Goal: Information Seeking & Learning: Learn about a topic

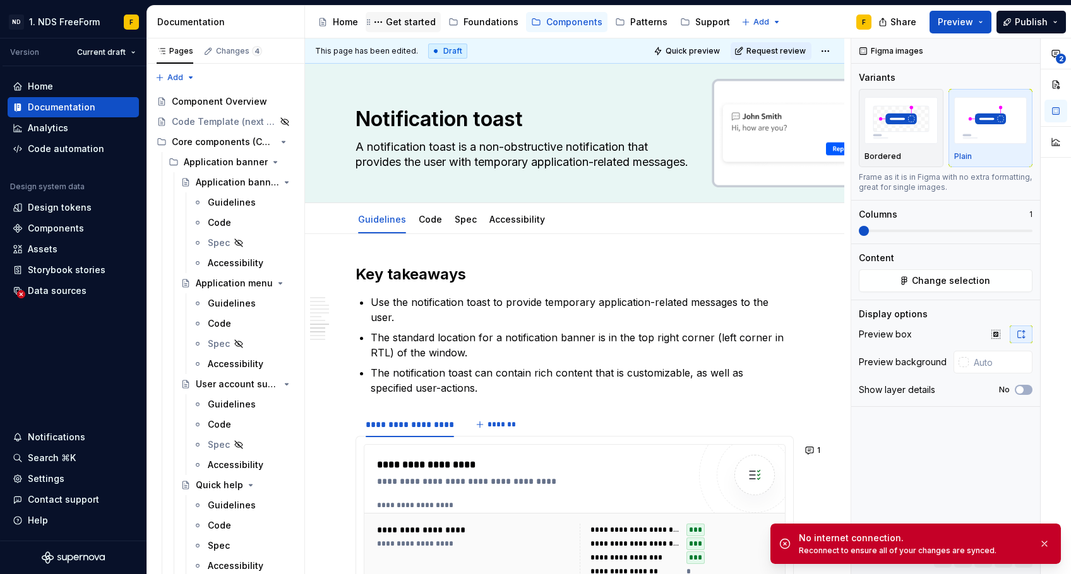
type textarea "*"
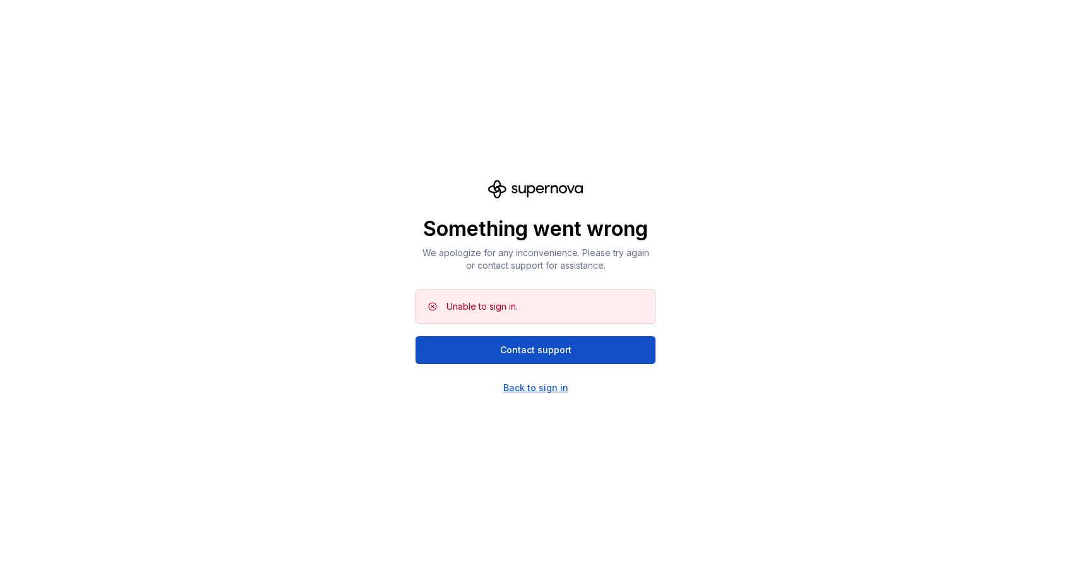
click at [540, 391] on div "Back to sign in" at bounding box center [535, 388] width 65 height 13
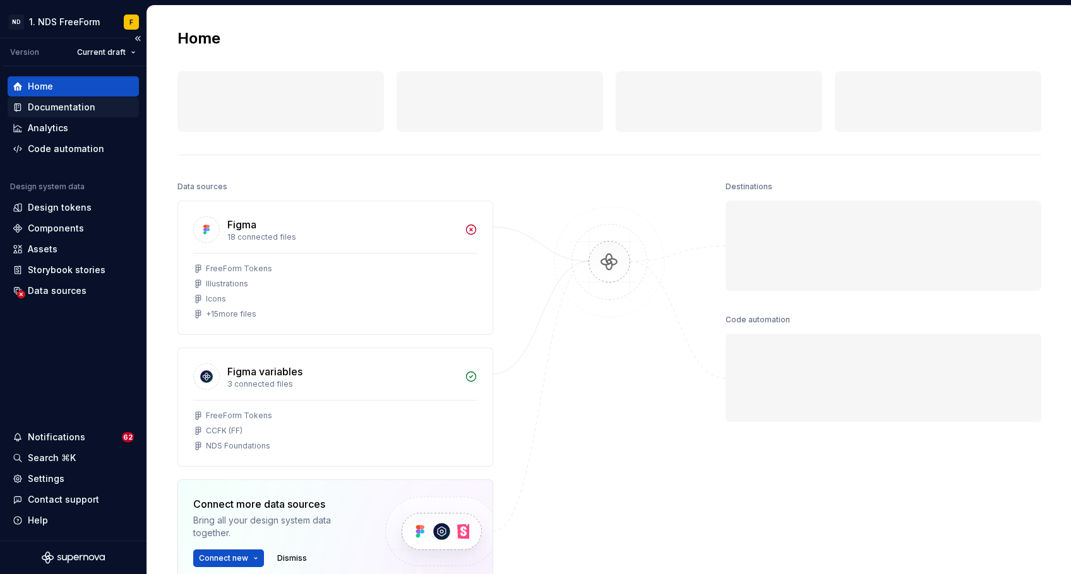
click at [57, 108] on div "Documentation" at bounding box center [62, 107] width 68 height 13
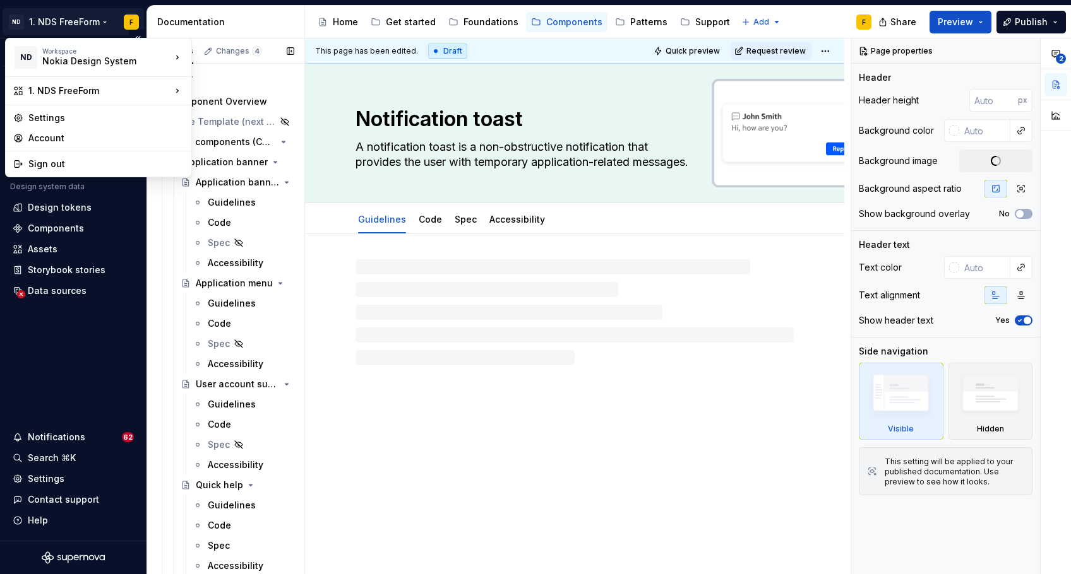
click at [72, 20] on html "ND 1. NDS FreeForm F Version Current draft Home Documentation Analytics Code au…" at bounding box center [535, 287] width 1071 height 574
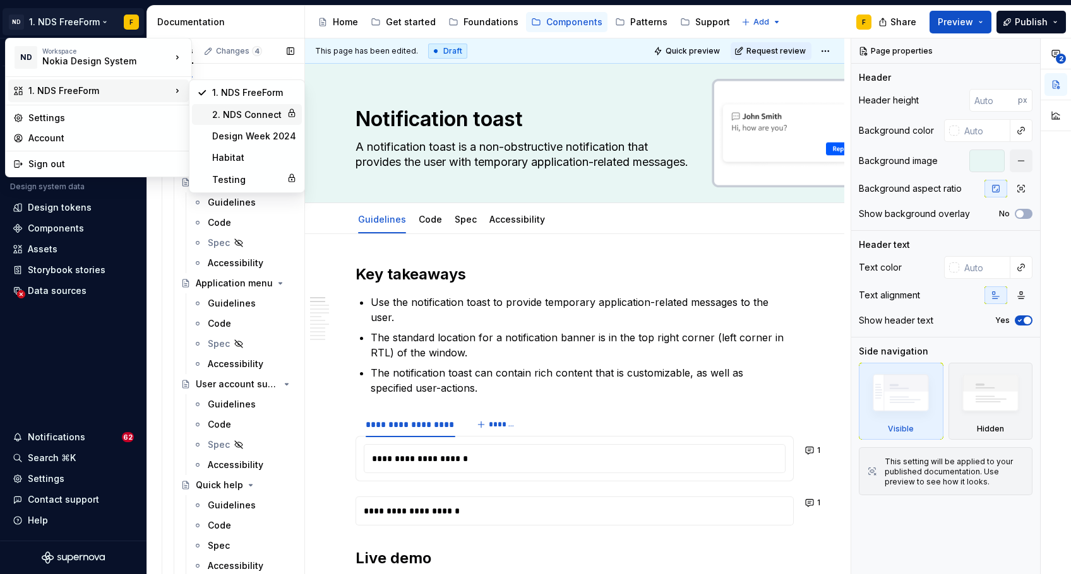
click at [223, 111] on div "2. NDS Connect" at bounding box center [246, 115] width 69 height 13
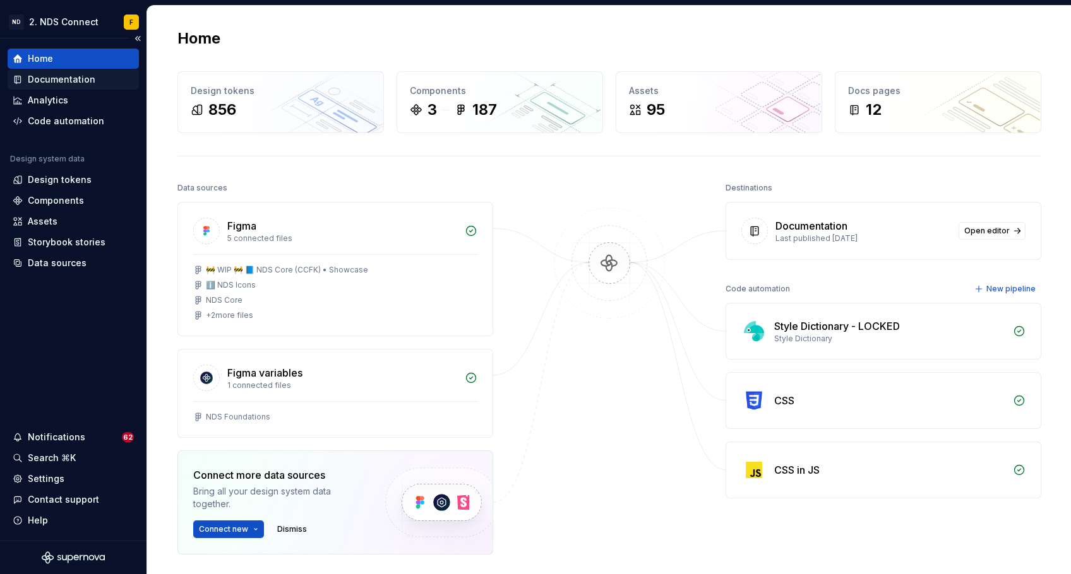
click at [64, 84] on div "Documentation" at bounding box center [62, 79] width 68 height 13
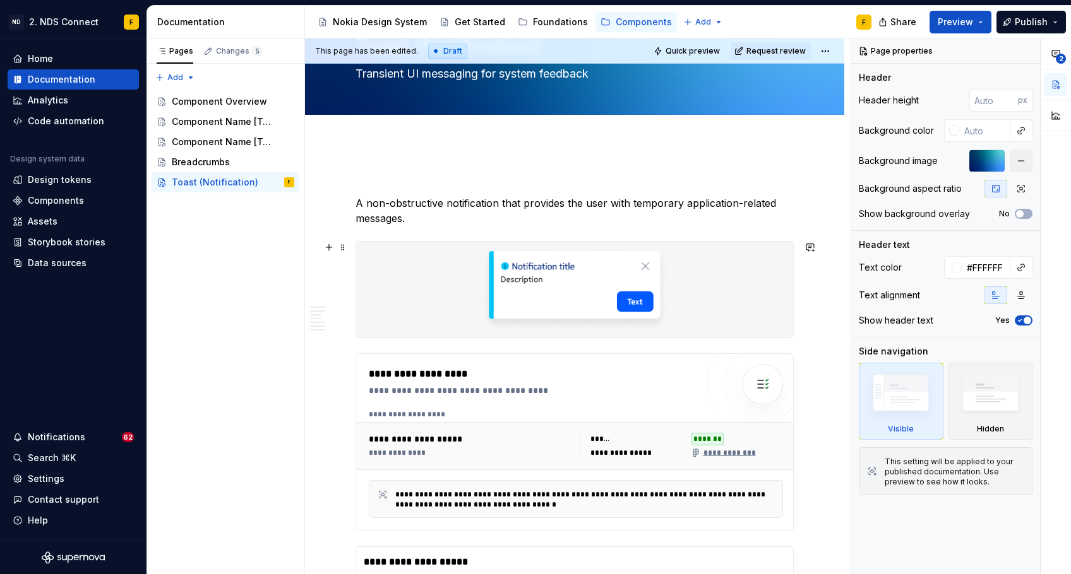
scroll to position [219, 0]
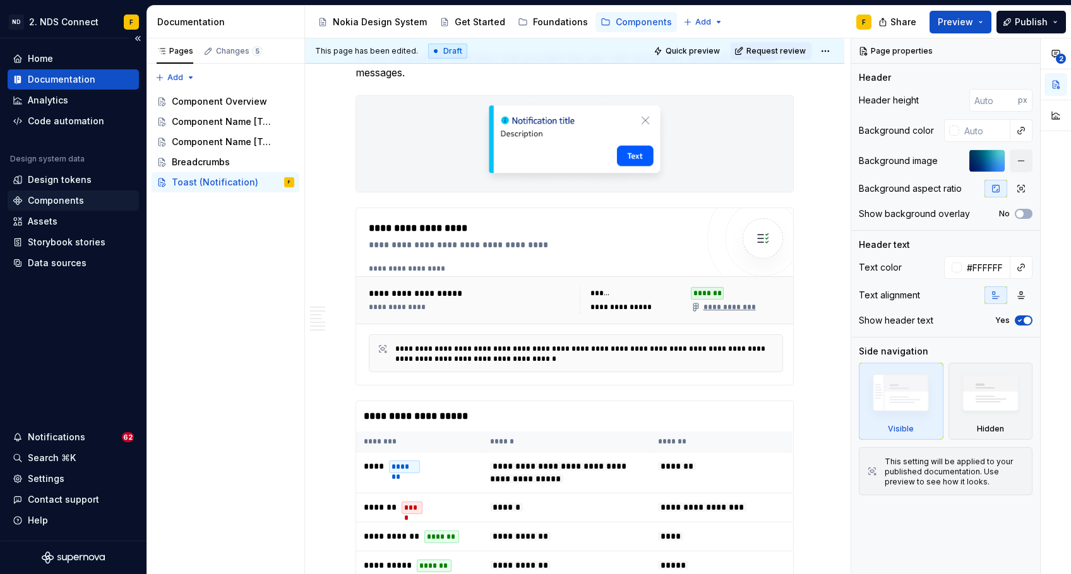
click at [57, 205] on div "Components" at bounding box center [56, 200] width 56 height 13
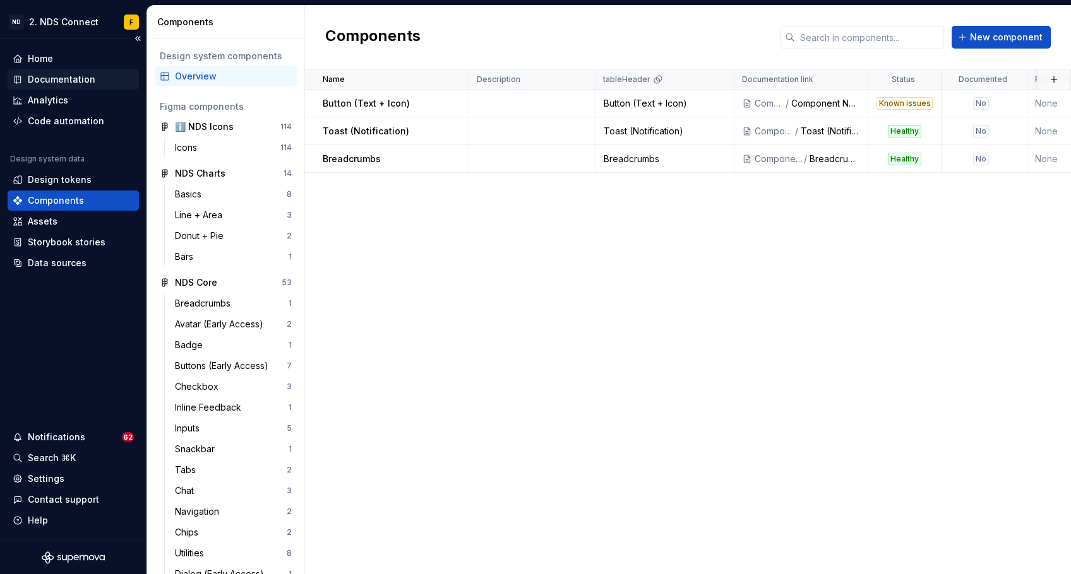
click at [41, 85] on div "Documentation" at bounding box center [62, 79] width 68 height 13
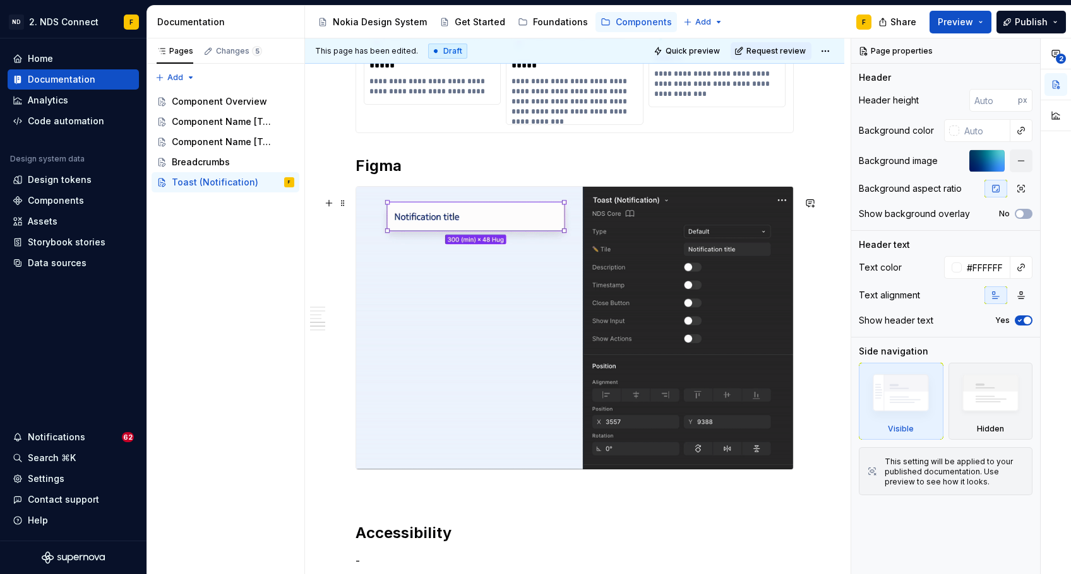
scroll to position [1732, 0]
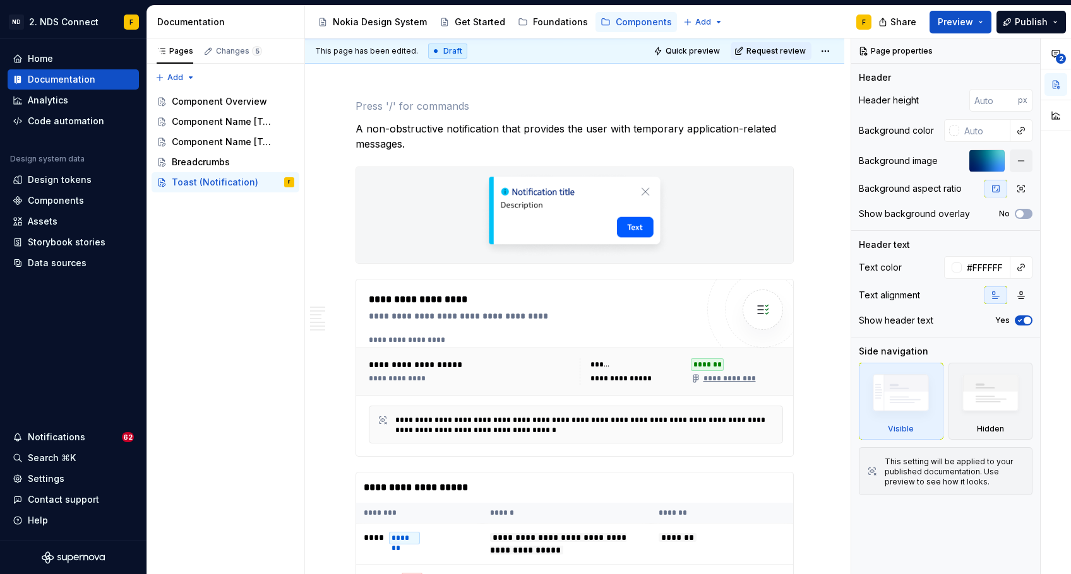
click at [687, 53] on span "Quick preview" at bounding box center [692, 51] width 54 height 10
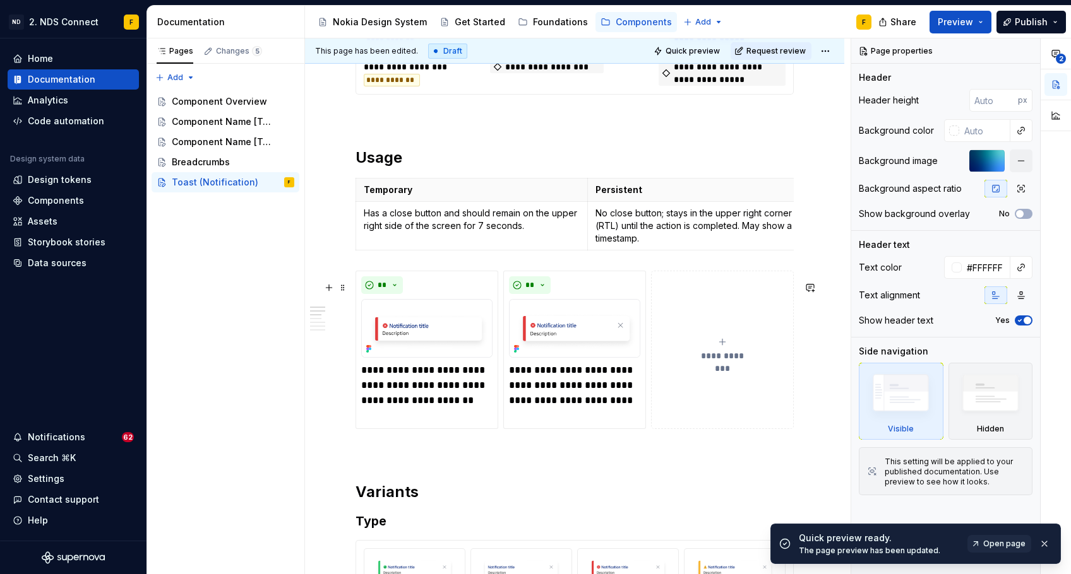
scroll to position [930, 0]
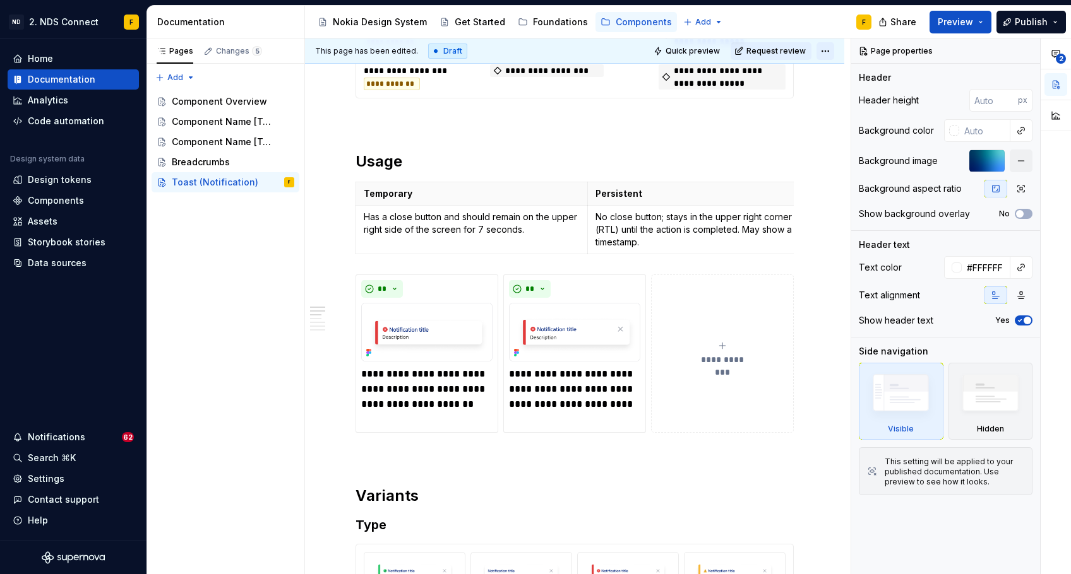
click at [826, 50] on html "ND 2. NDS Connect F Home Documentation Analytics Code automation Design system …" at bounding box center [535, 287] width 1071 height 574
click at [840, 95] on div "Open preview" at bounding box center [880, 96] width 82 height 13
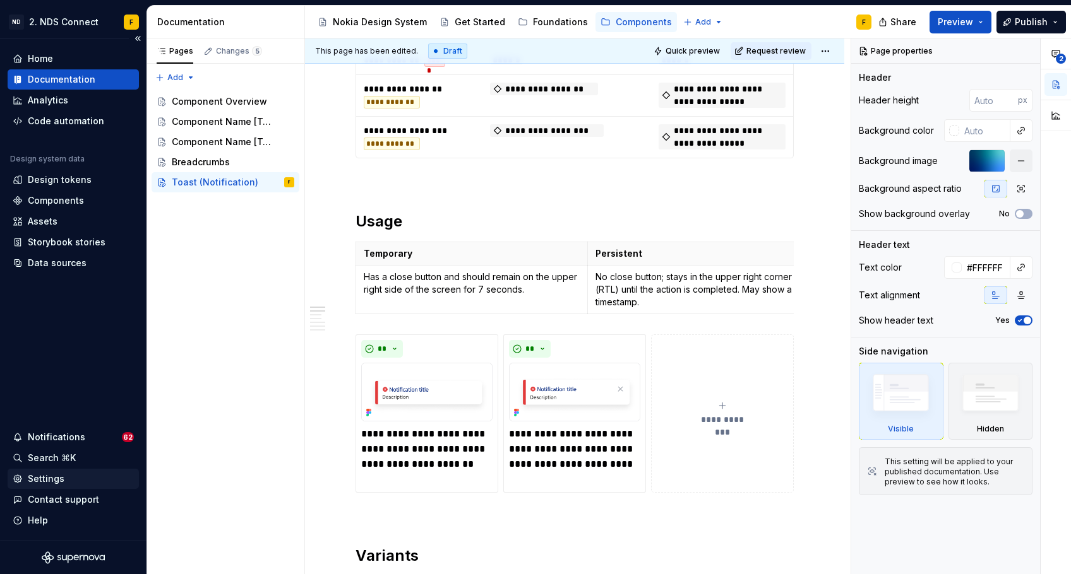
click at [42, 482] on div "Settings" at bounding box center [46, 479] width 37 height 13
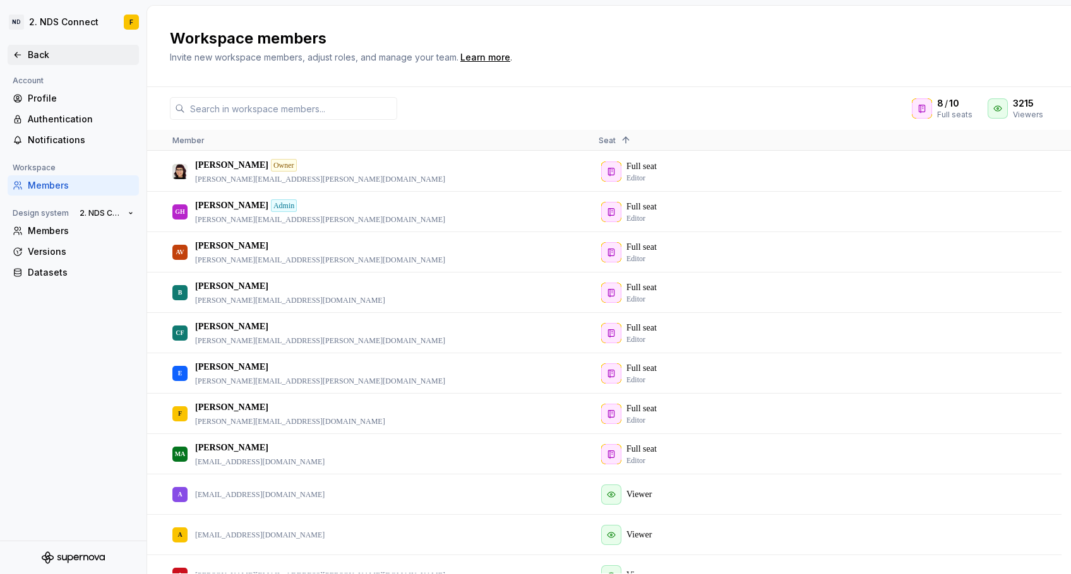
click at [13, 49] on div "Back" at bounding box center [73, 55] width 121 height 13
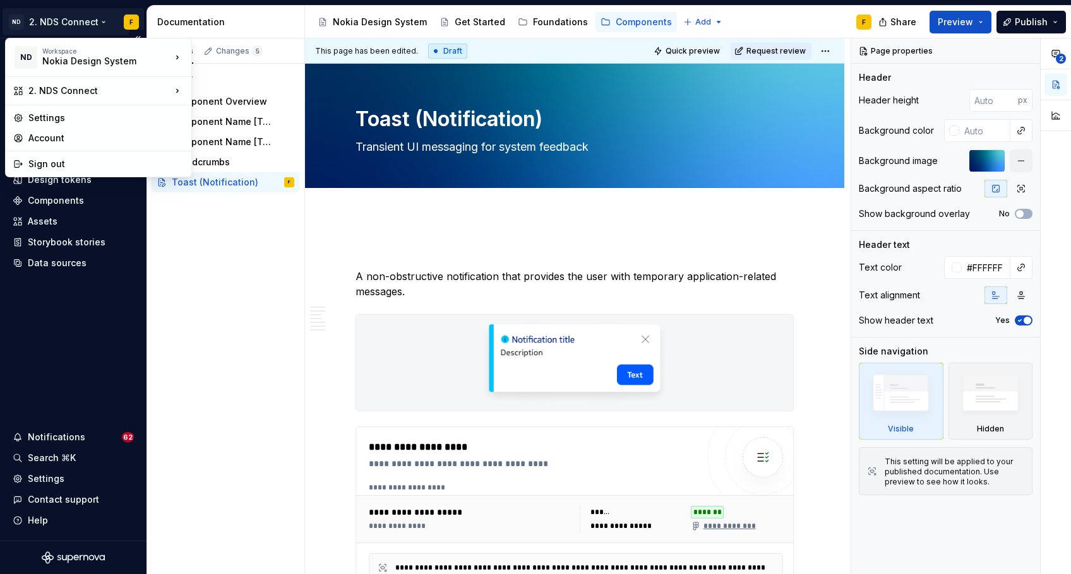
click at [98, 30] on html "ND 2. NDS Connect F Home Documentation Analytics Code automation Design system …" at bounding box center [535, 287] width 1071 height 574
click at [62, 365] on html "ND 2. NDS Connect F Home Documentation Analytics Code automation Design system …" at bounding box center [535, 287] width 1071 height 574
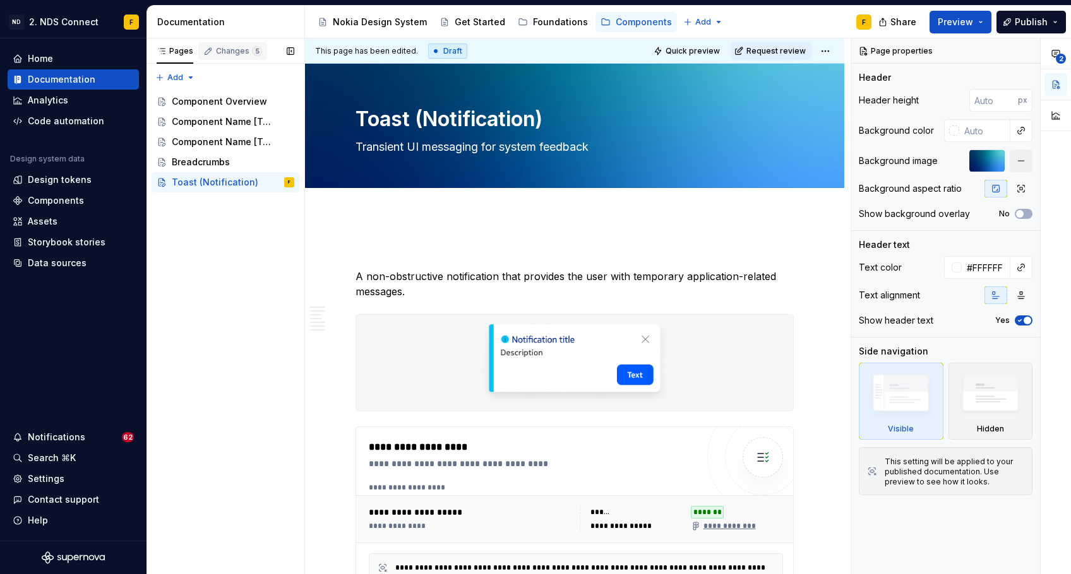
click at [225, 52] on div "Changes 5" at bounding box center [239, 51] width 46 height 10
click at [165, 50] on icon "button" at bounding box center [162, 51] width 10 height 10
click at [49, 483] on div "Settings" at bounding box center [46, 479] width 37 height 13
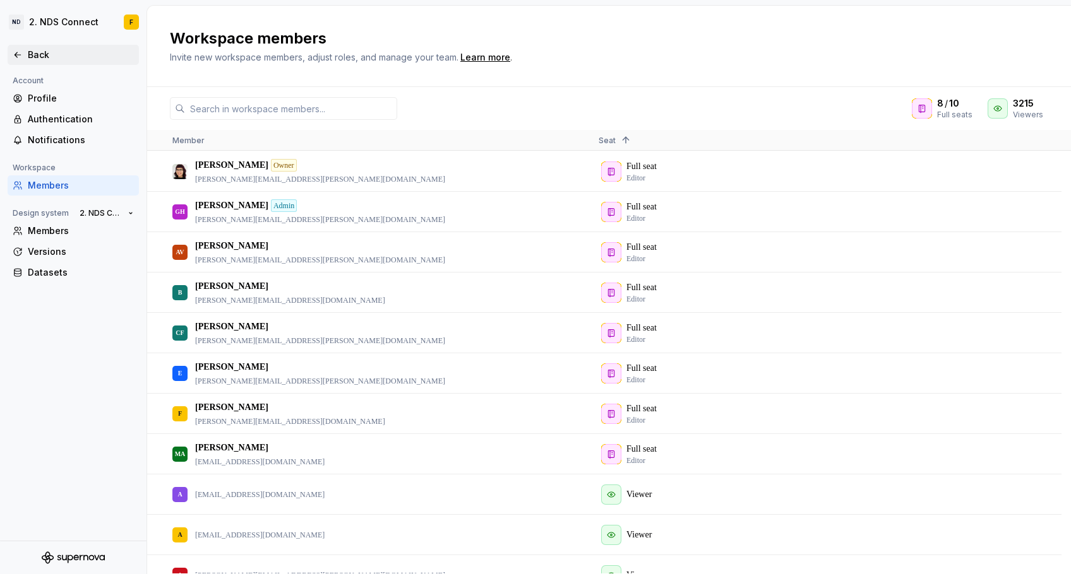
click at [15, 61] on div "Back" at bounding box center [73, 55] width 121 height 13
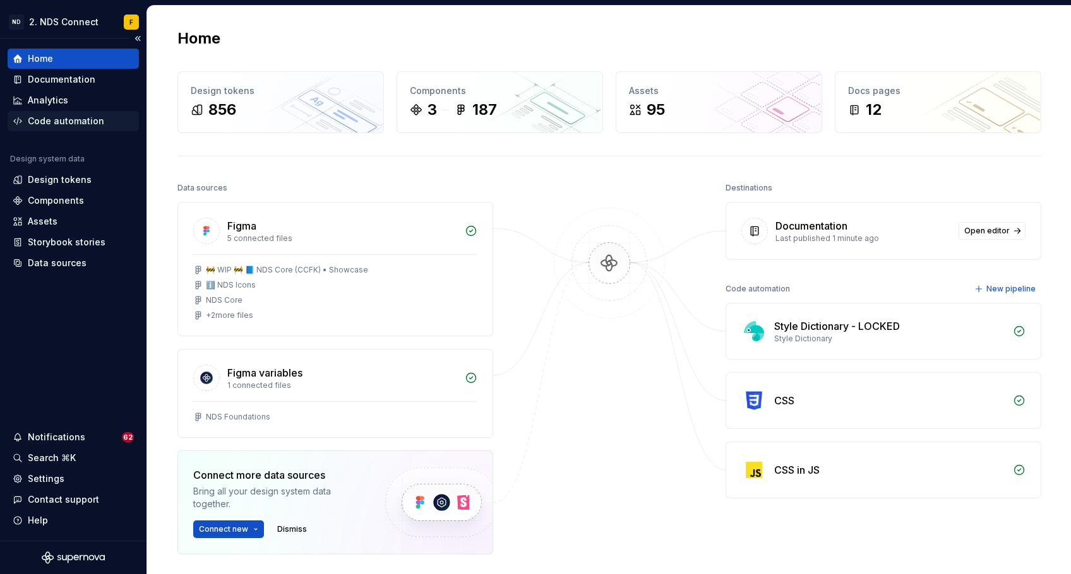
click at [53, 114] on div "Code automation" at bounding box center [73, 121] width 131 height 20
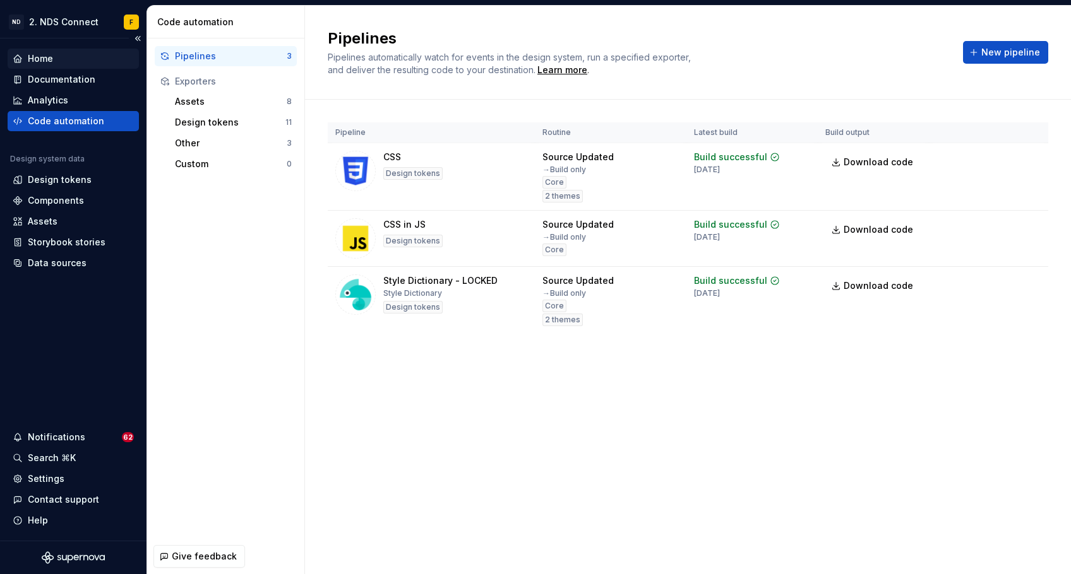
click at [32, 62] on div "Home" at bounding box center [40, 58] width 25 height 13
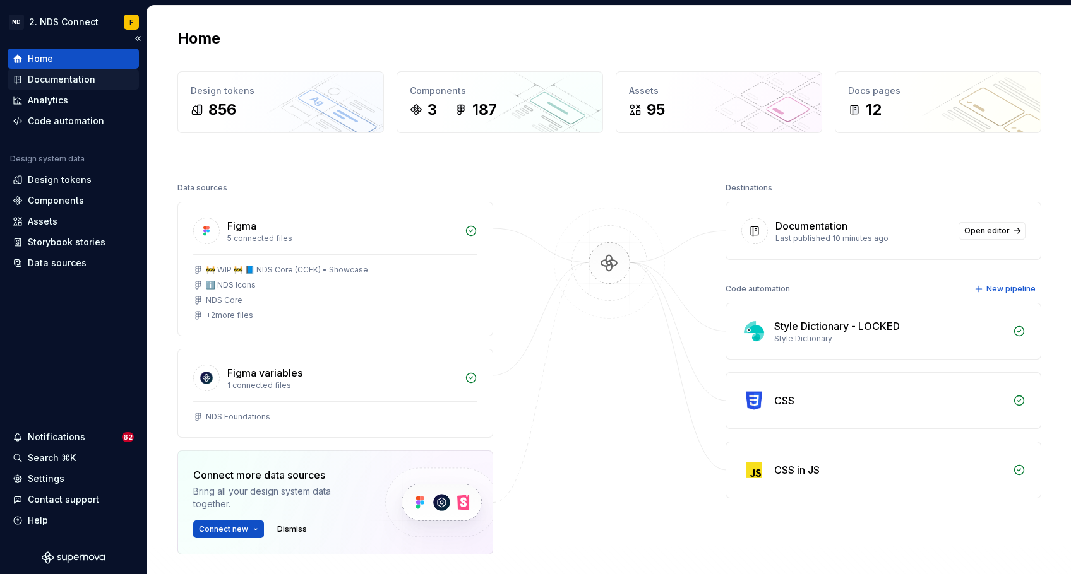
click at [71, 78] on div "Documentation" at bounding box center [62, 79] width 68 height 13
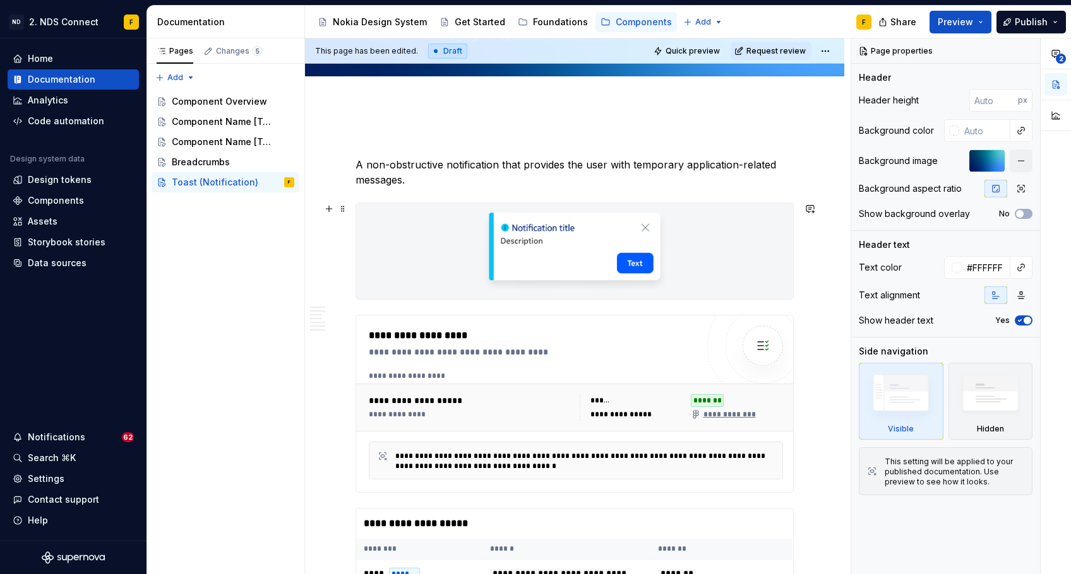
scroll to position [118, 0]
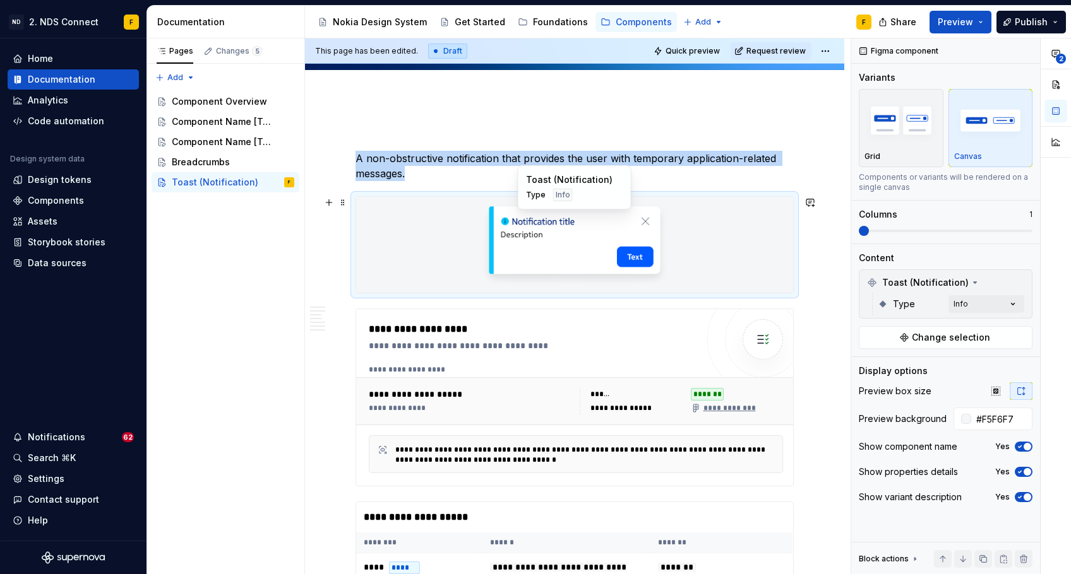
click at [459, 219] on div at bounding box center [574, 245] width 437 height 96
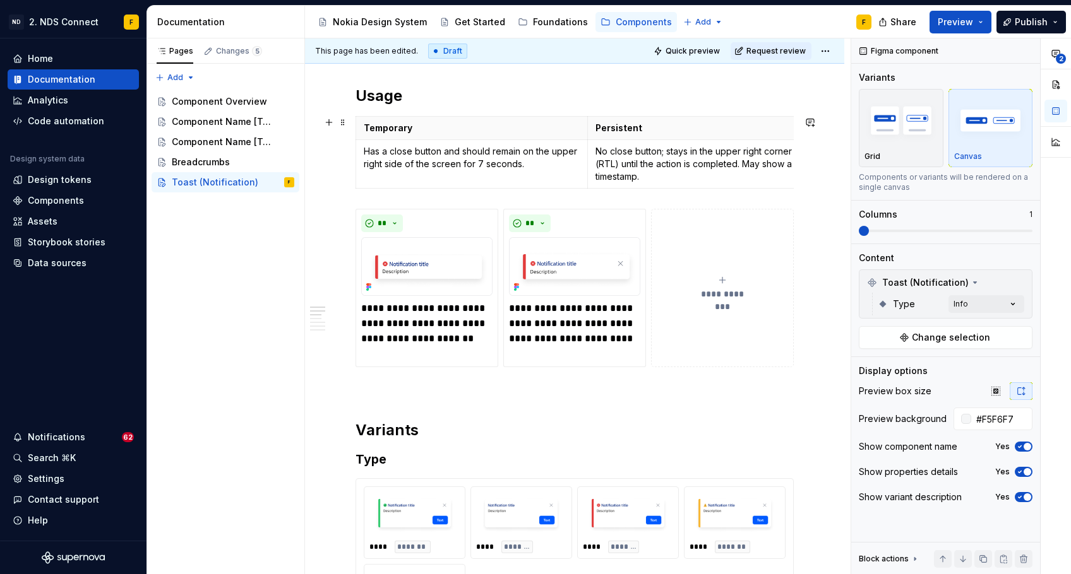
scroll to position [988, 0]
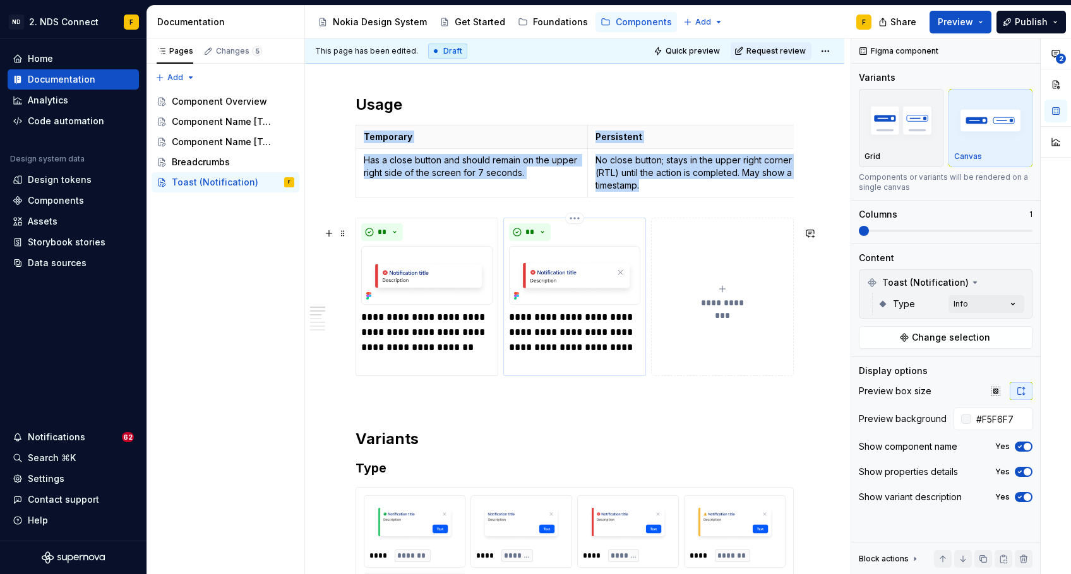
click at [568, 287] on img at bounding box center [574, 275] width 131 height 59
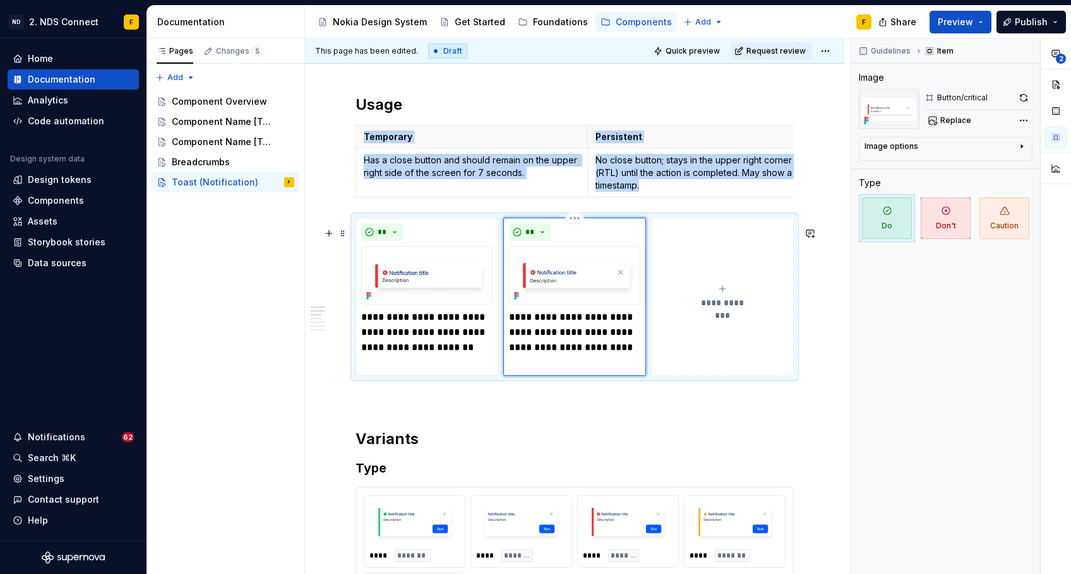
click at [568, 287] on img at bounding box center [574, 275] width 131 height 59
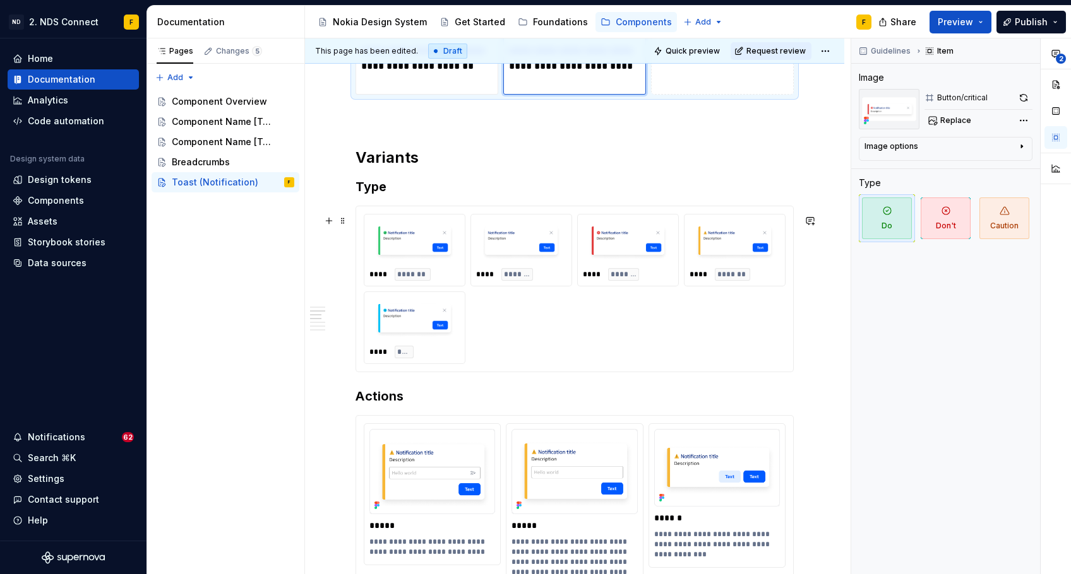
scroll to position [1284, 0]
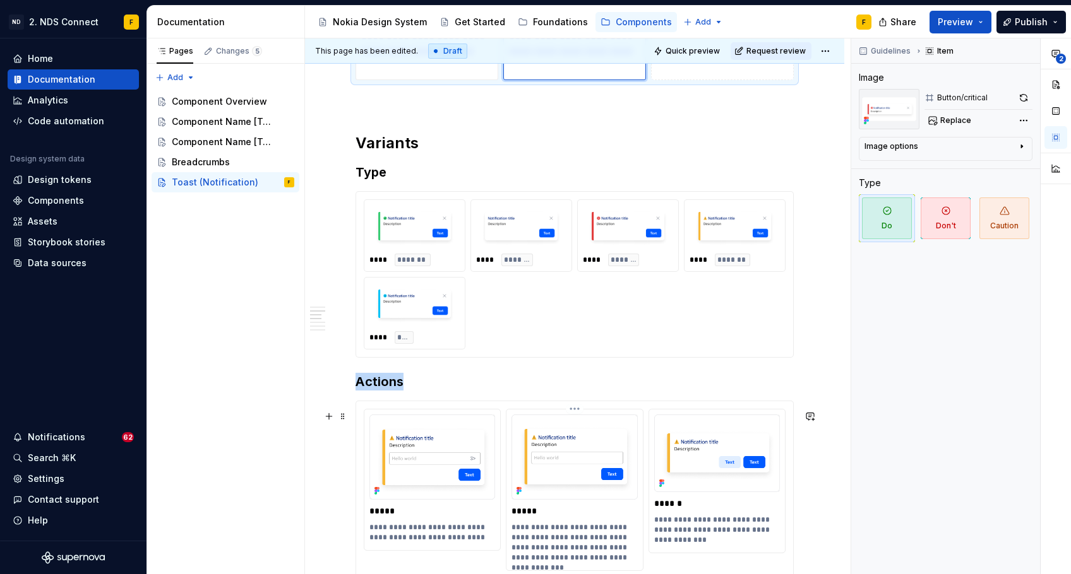
click at [572, 465] on img at bounding box center [574, 457] width 126 height 85
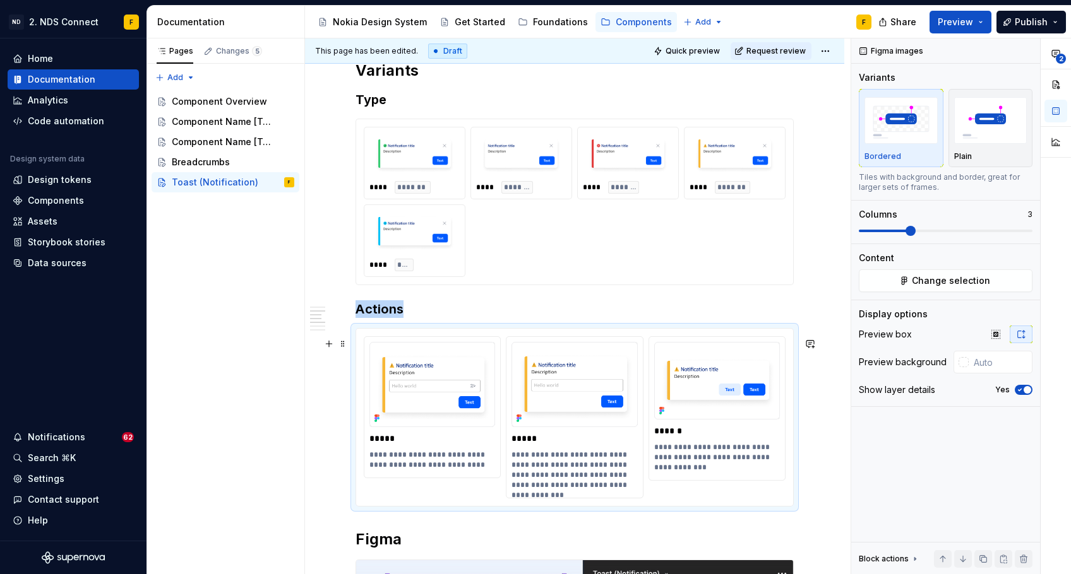
scroll to position [1404, 0]
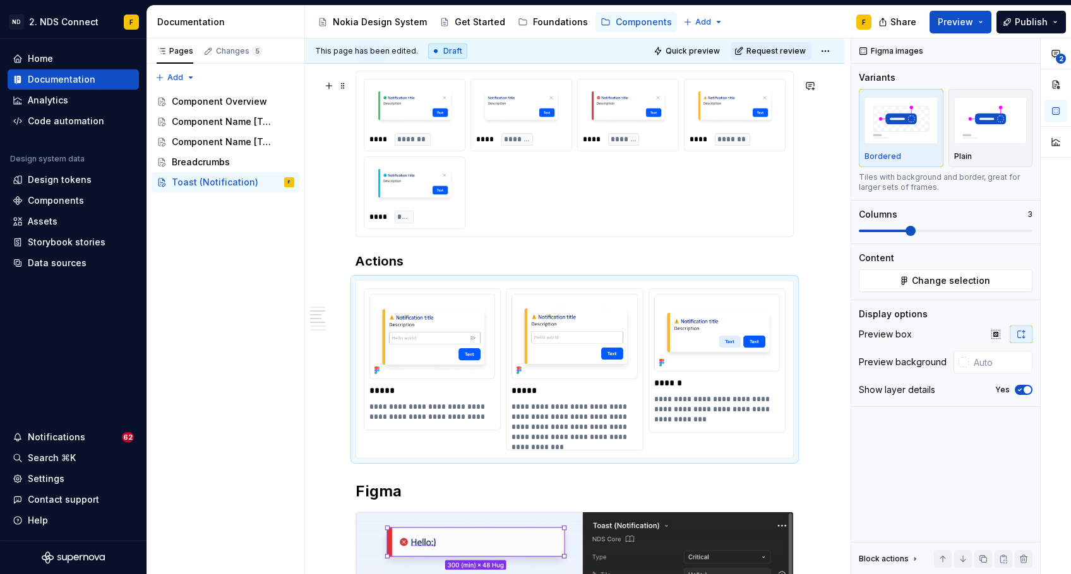
click at [408, 208] on div at bounding box center [414, 185] width 90 height 46
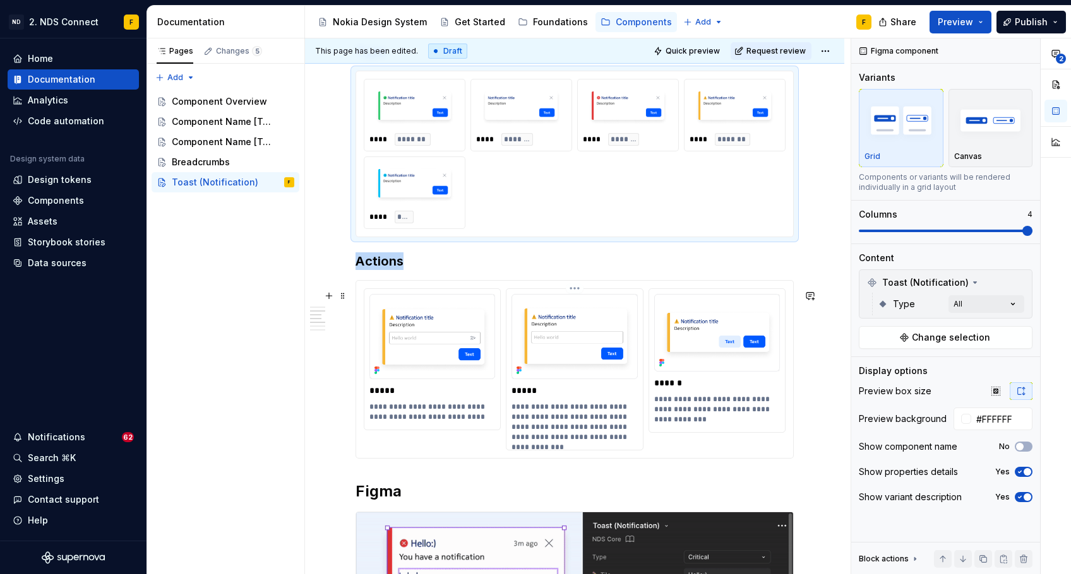
click at [612, 361] on img at bounding box center [574, 336] width 126 height 85
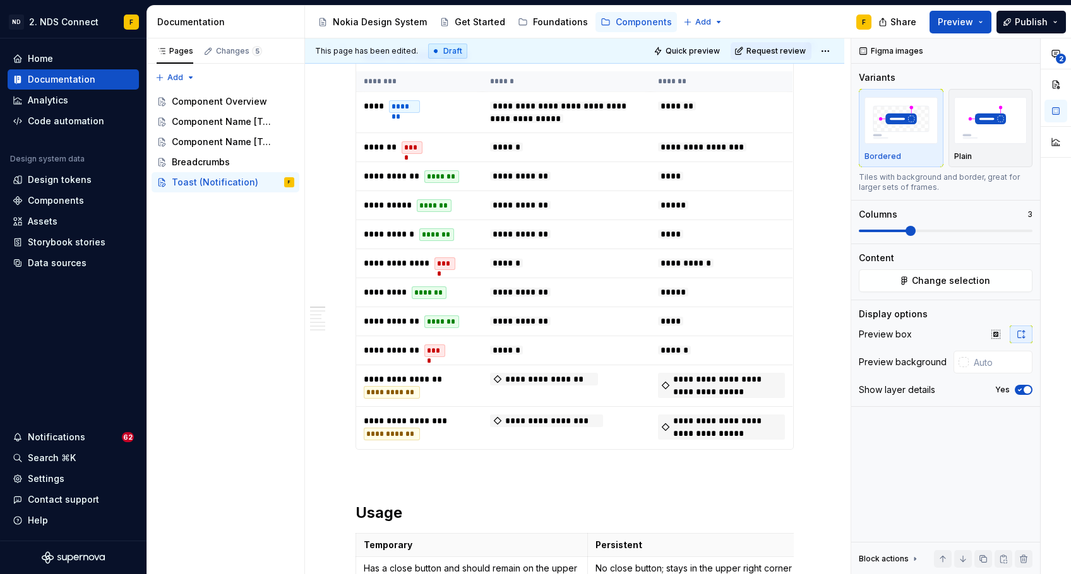
scroll to position [239, 0]
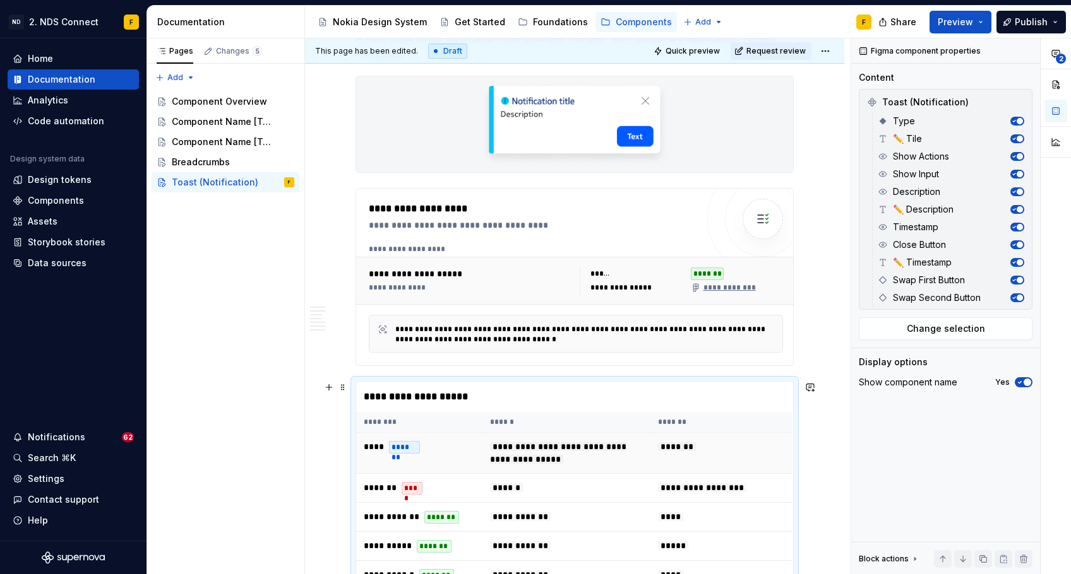
click at [472, 439] on td "**** *******" at bounding box center [419, 452] width 126 height 41
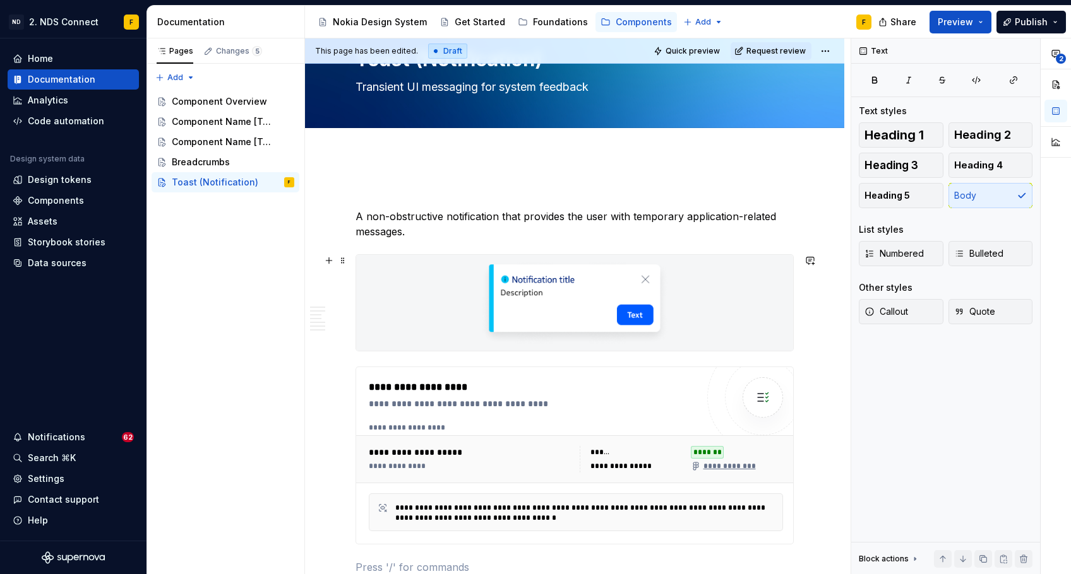
scroll to position [49, 0]
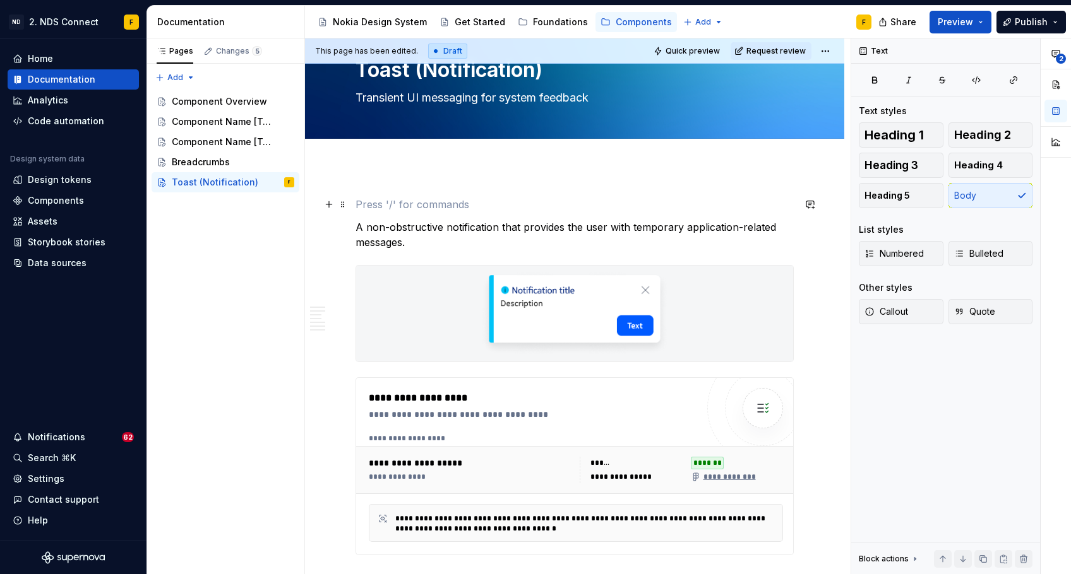
click at [412, 198] on p at bounding box center [574, 204] width 438 height 15
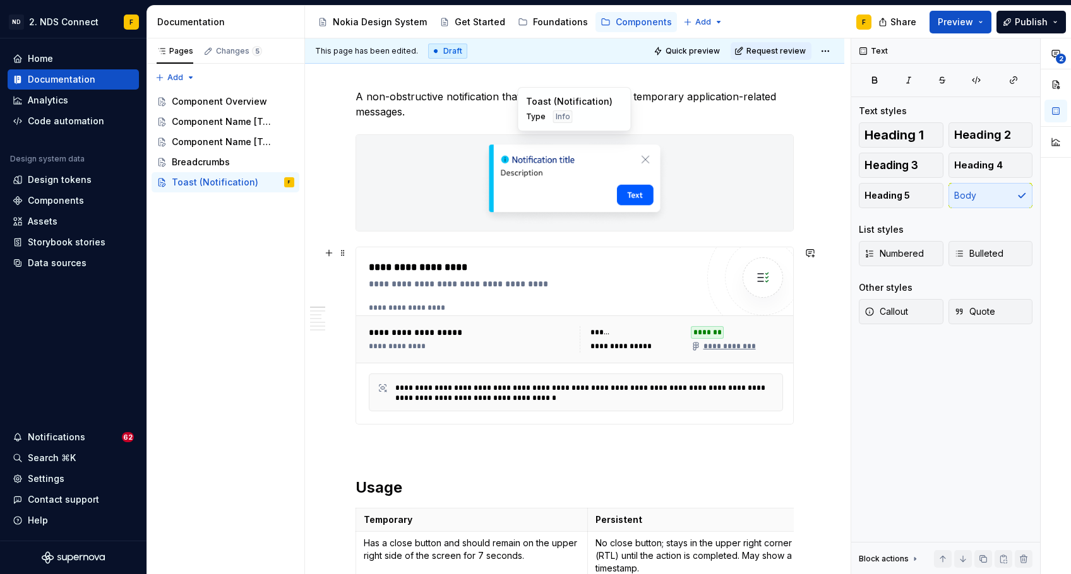
scroll to position [174, 0]
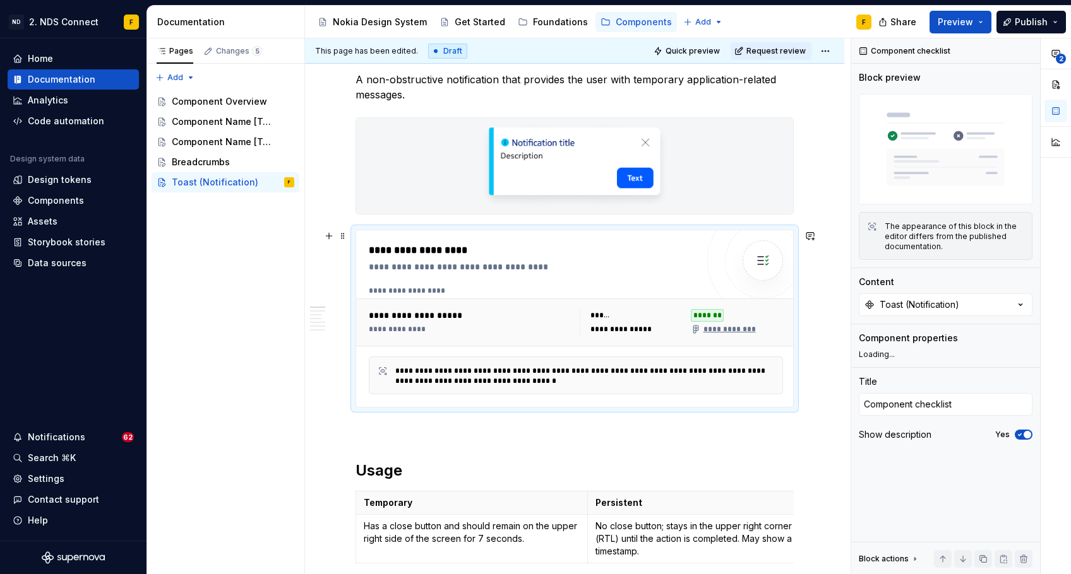
click at [559, 261] on div "**********" at bounding box center [533, 267] width 328 height 13
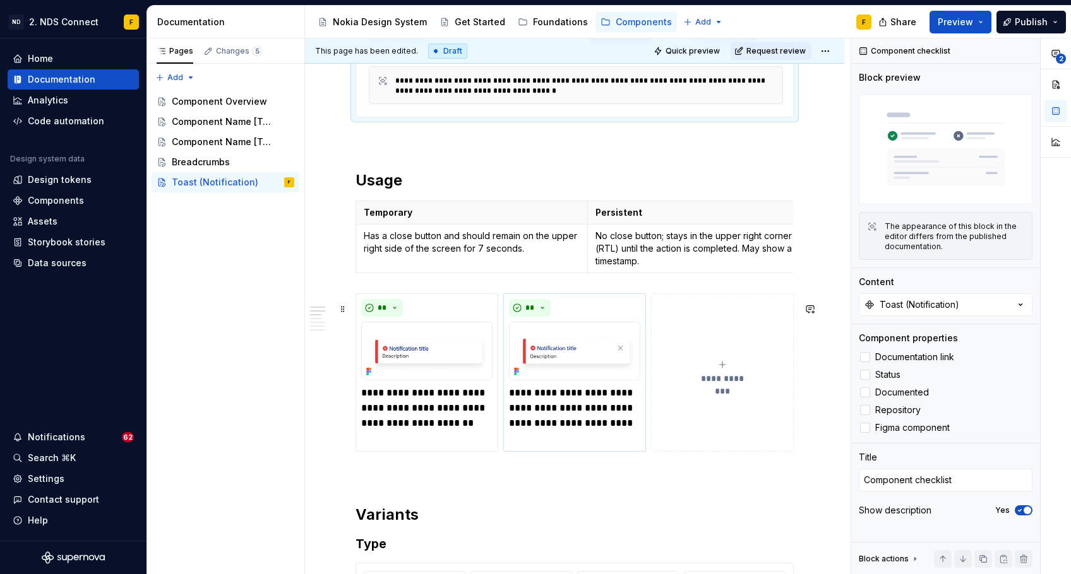
scroll to position [475, 0]
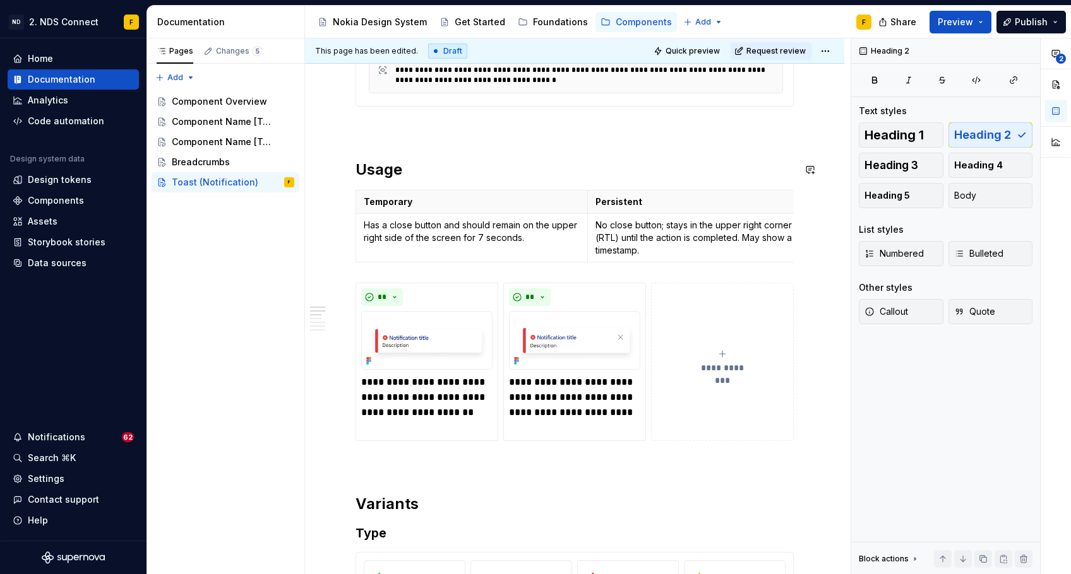
click at [470, 131] on p at bounding box center [574, 129] width 438 height 15
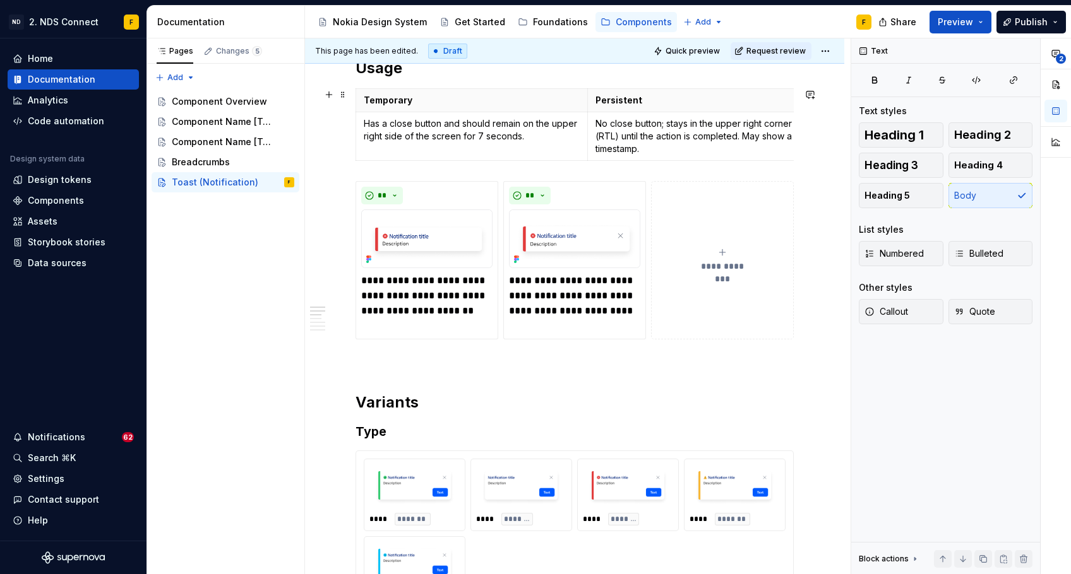
scroll to position [581, 0]
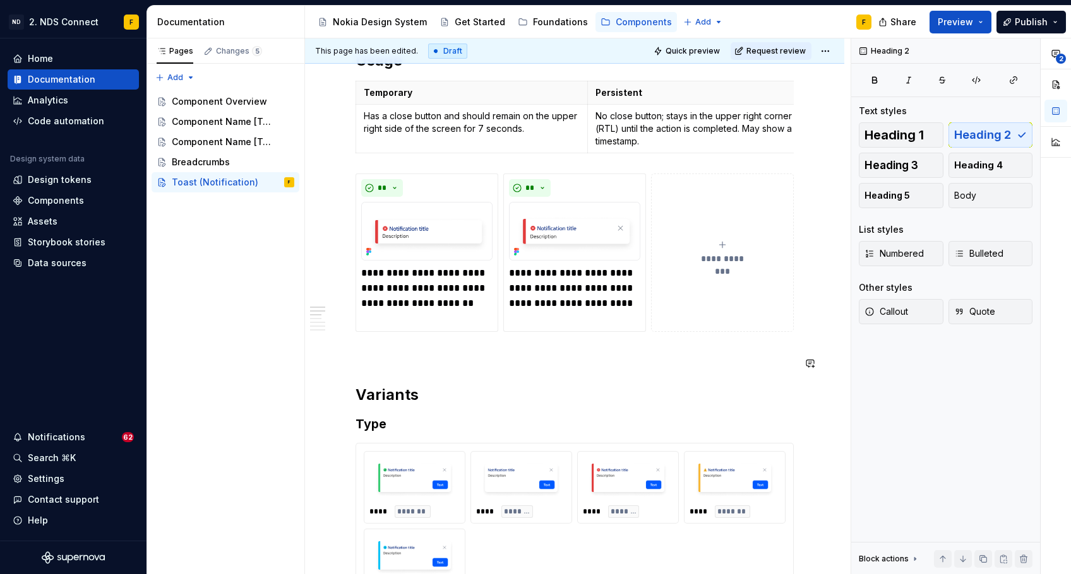
scroll to position [595, 0]
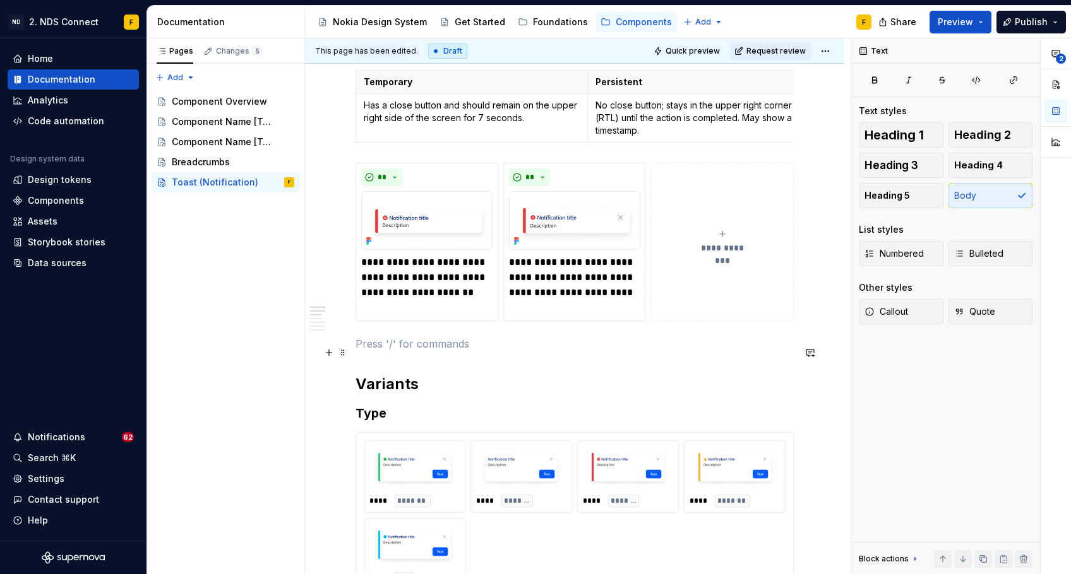
click at [393, 352] on p at bounding box center [574, 343] width 438 height 15
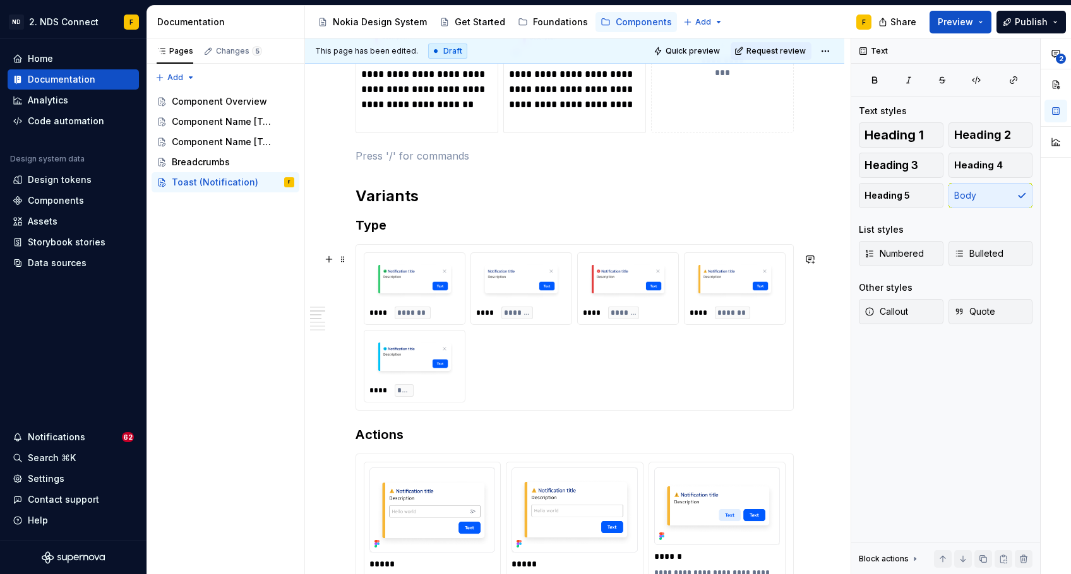
scroll to position [817, 0]
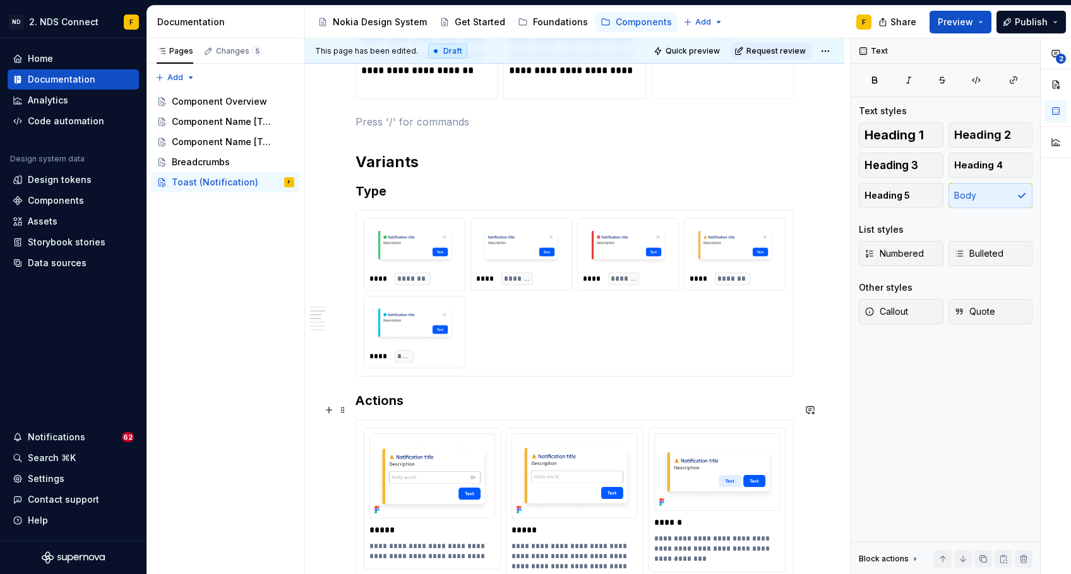
click at [358, 408] on h3 "Actions" at bounding box center [574, 401] width 438 height 18
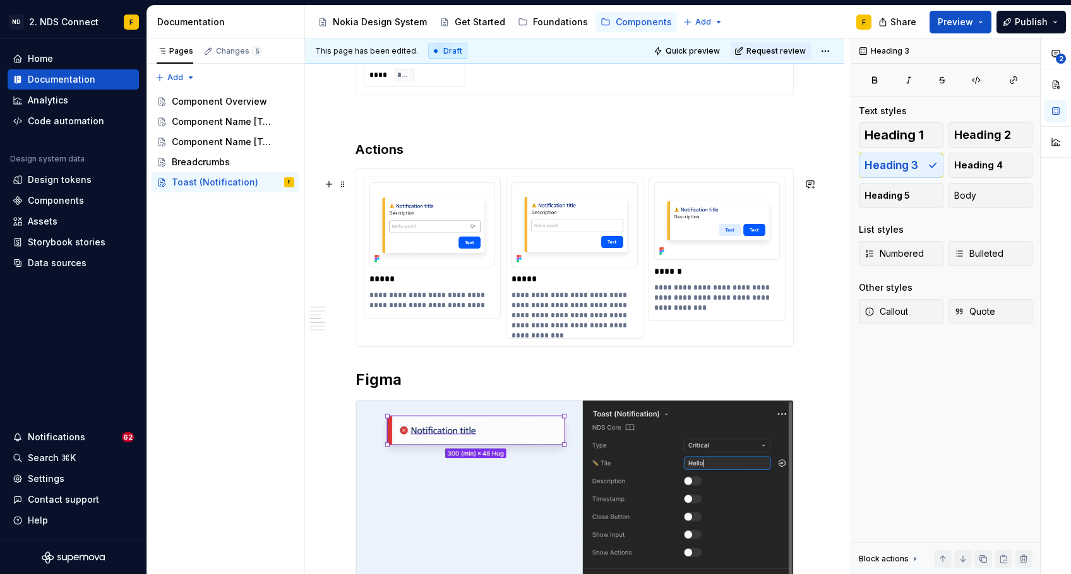
scroll to position [1115, 0]
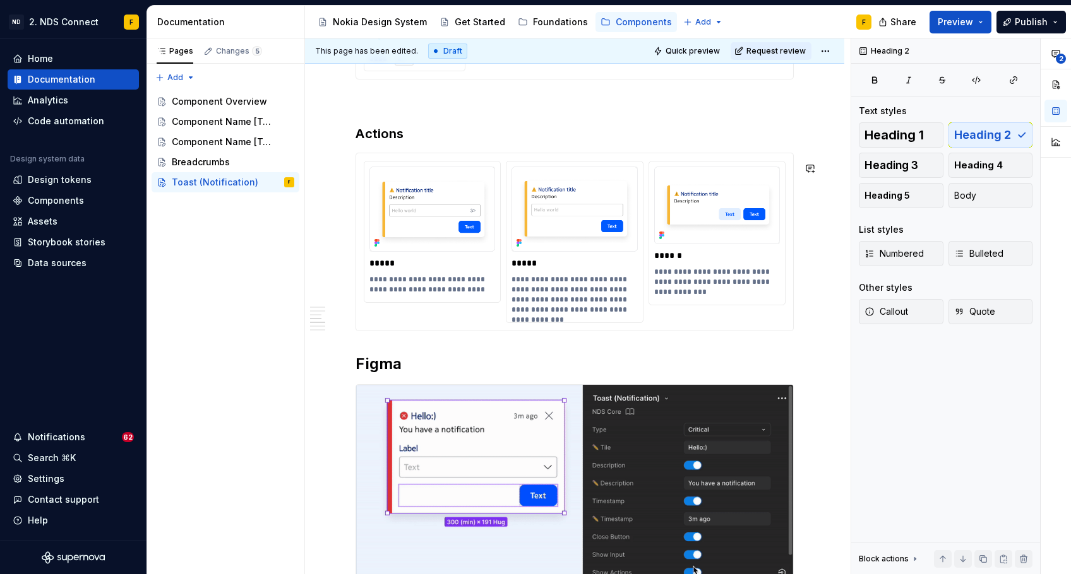
click at [379, 351] on div "**********" at bounding box center [574, 97] width 438 height 1932
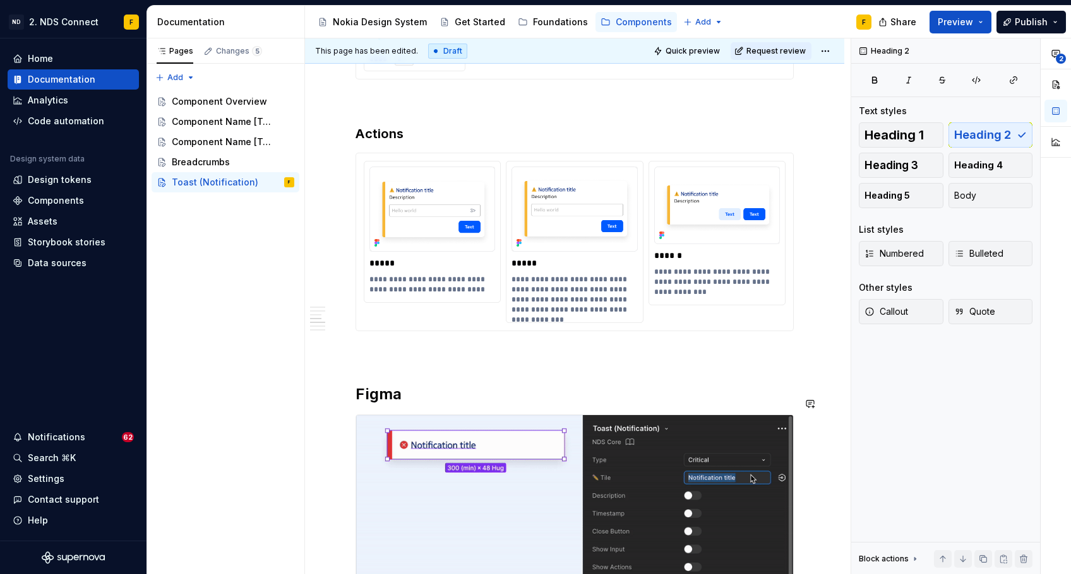
click at [356, 375] on div "**********" at bounding box center [574, 112] width 438 height 1962
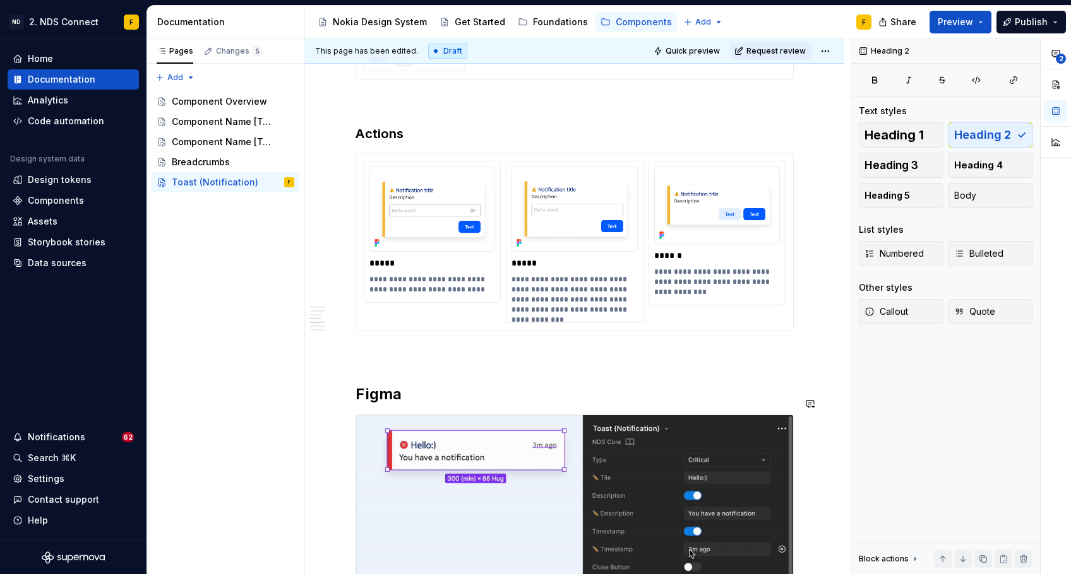
click at [361, 362] on p at bounding box center [574, 354] width 438 height 15
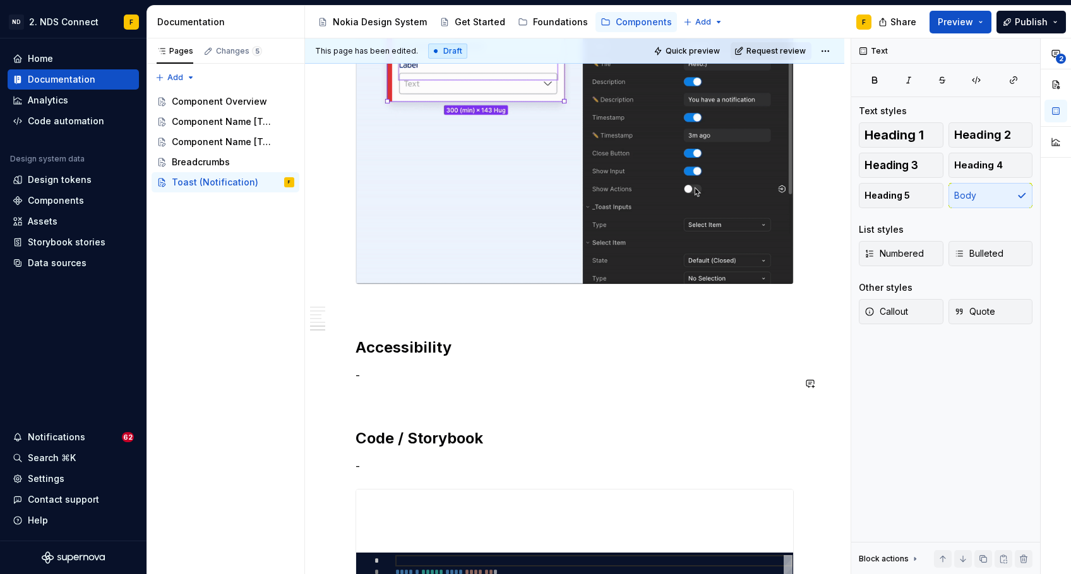
scroll to position [1551, 0]
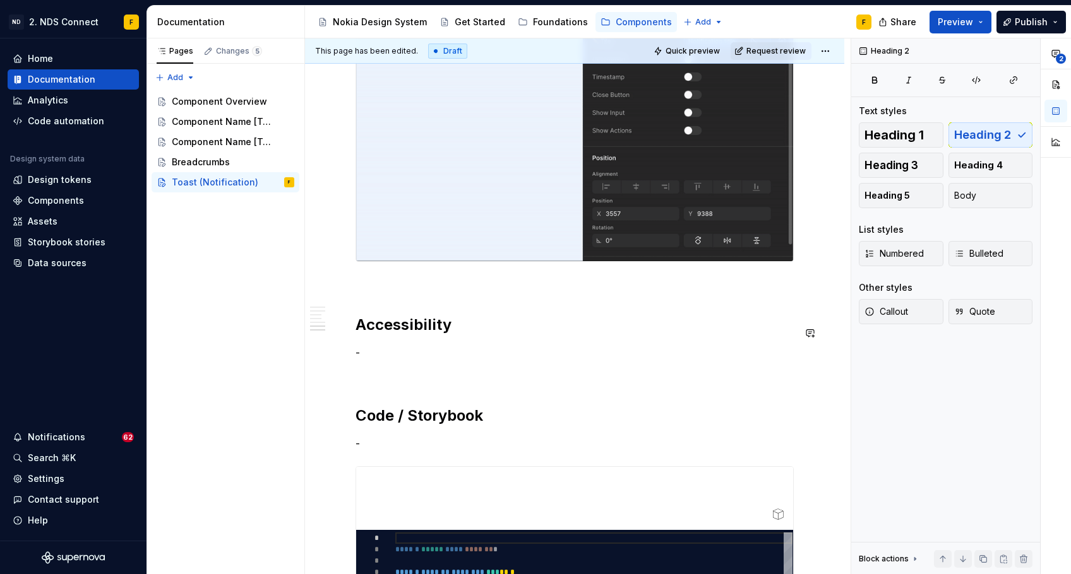
click at [377, 292] on p at bounding box center [574, 284] width 438 height 15
click at [380, 377] on p at bounding box center [574, 375] width 438 height 15
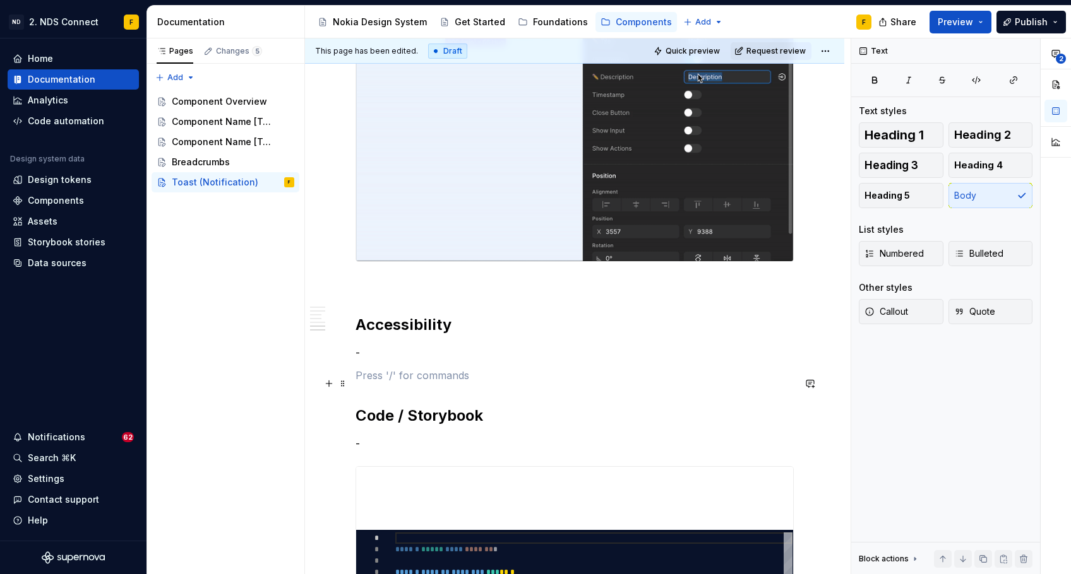
scroll to position [1705, 0]
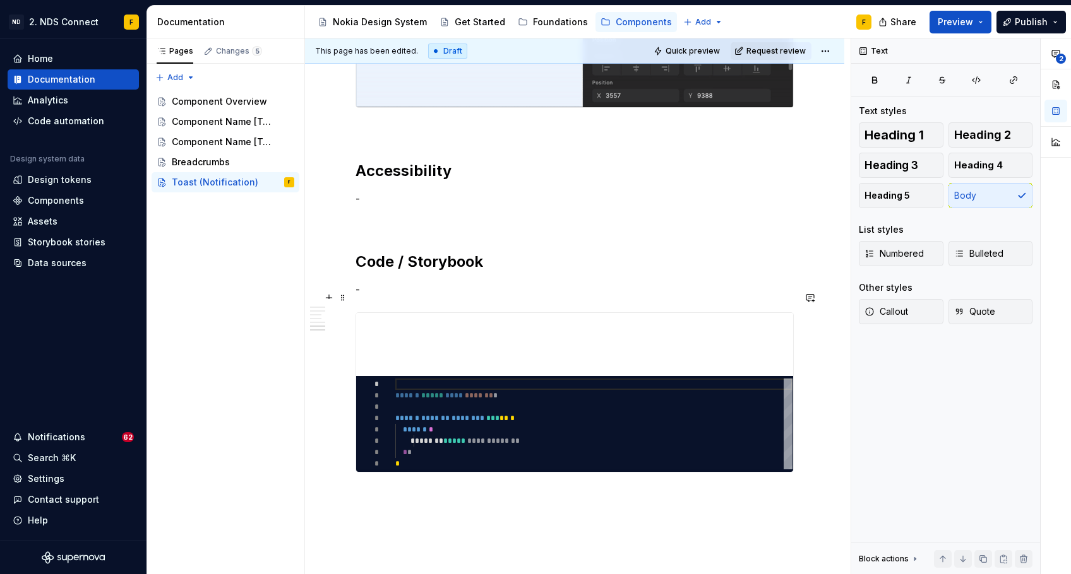
click at [393, 294] on p "-" at bounding box center [574, 289] width 438 height 15
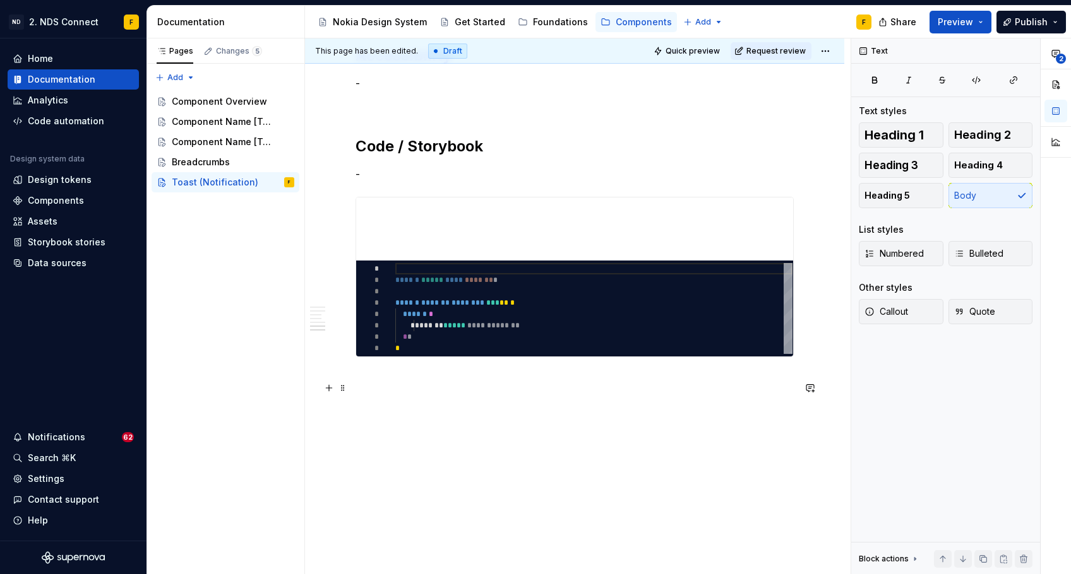
scroll to position [1829, 0]
click at [379, 384] on p at bounding box center [574, 379] width 438 height 15
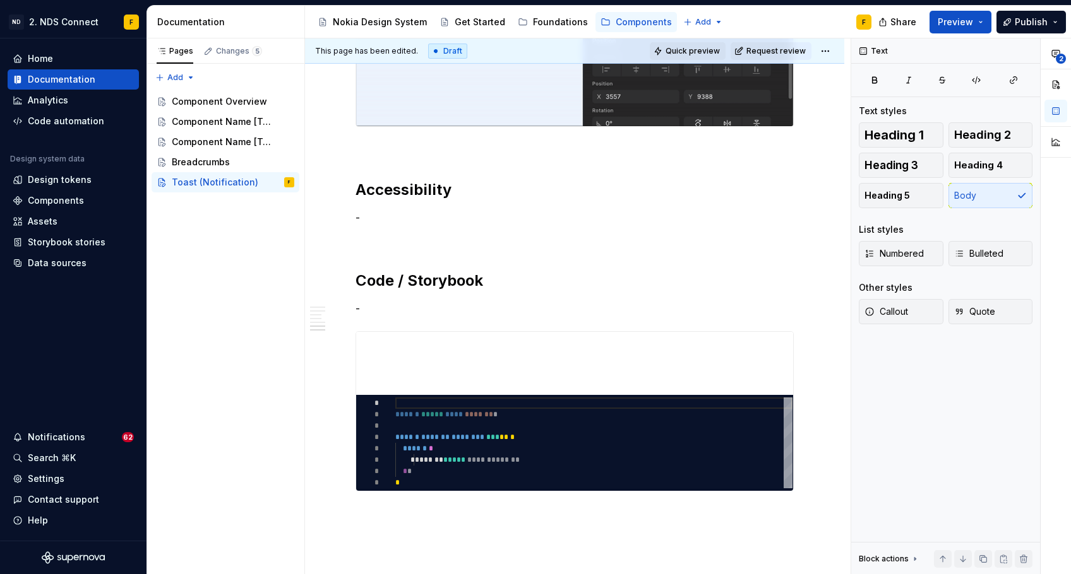
click at [684, 49] on span "Quick preview" at bounding box center [692, 51] width 54 height 10
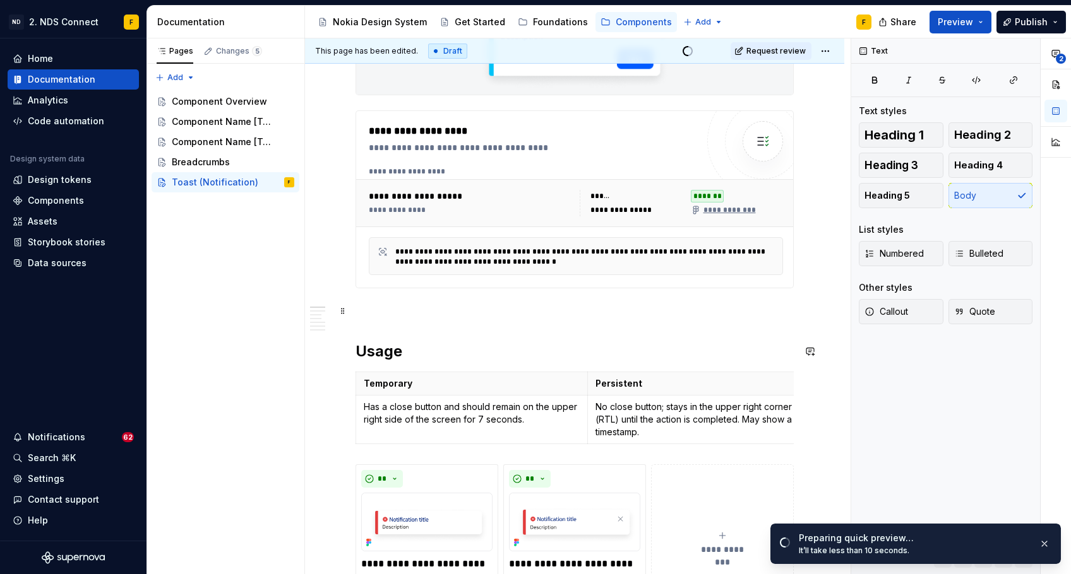
scroll to position [277, 0]
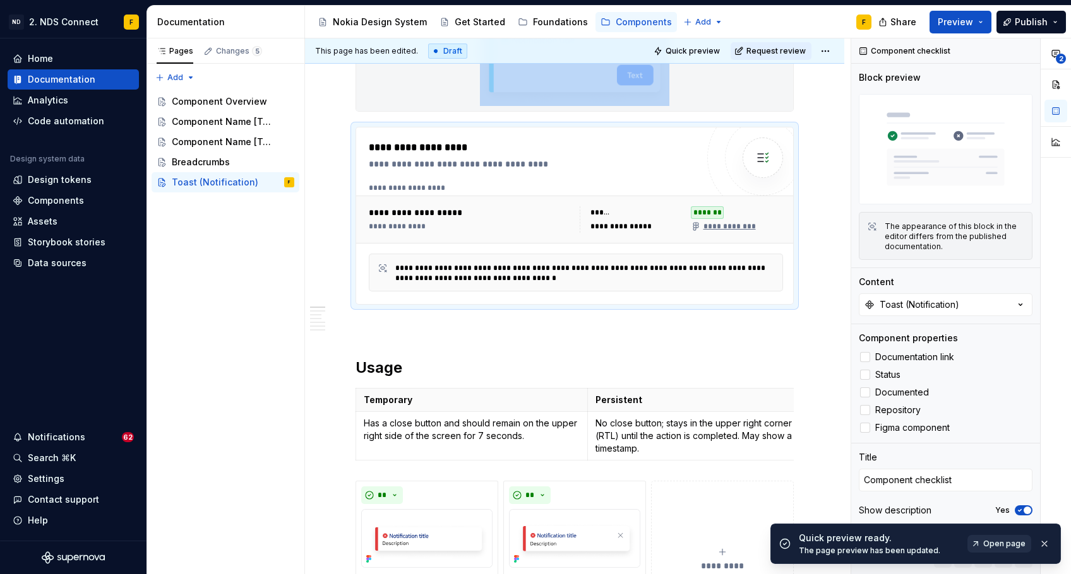
click at [975, 543] on link "Open page" at bounding box center [999, 544] width 64 height 18
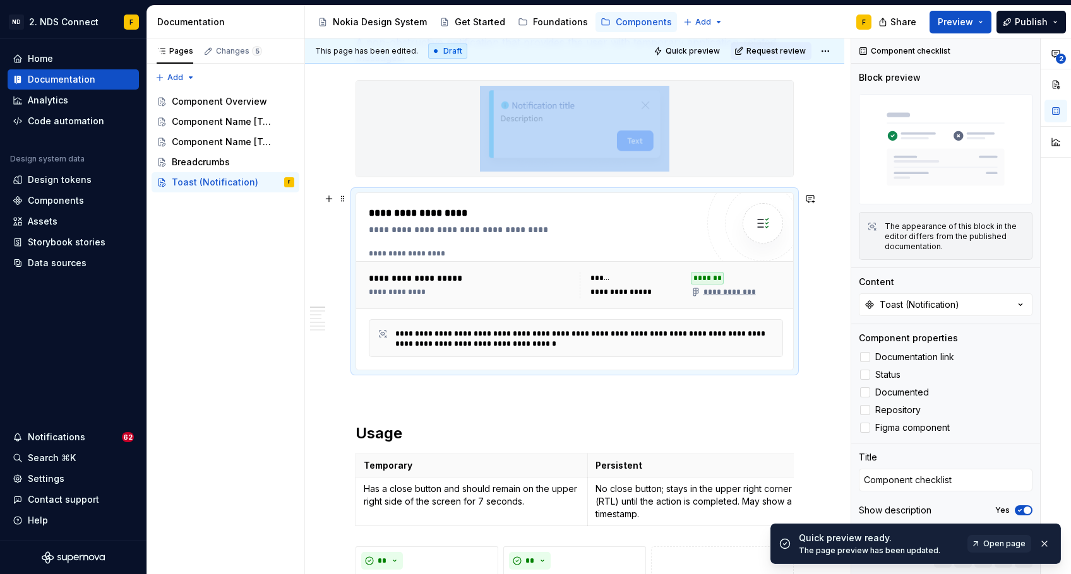
scroll to position [212, 0]
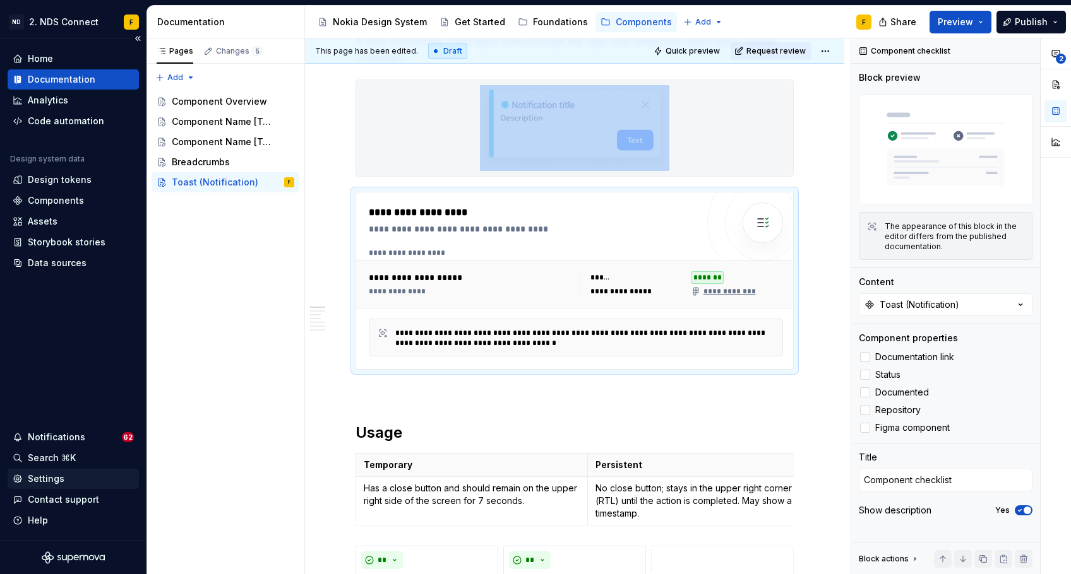
click at [49, 482] on div "Settings" at bounding box center [46, 479] width 37 height 13
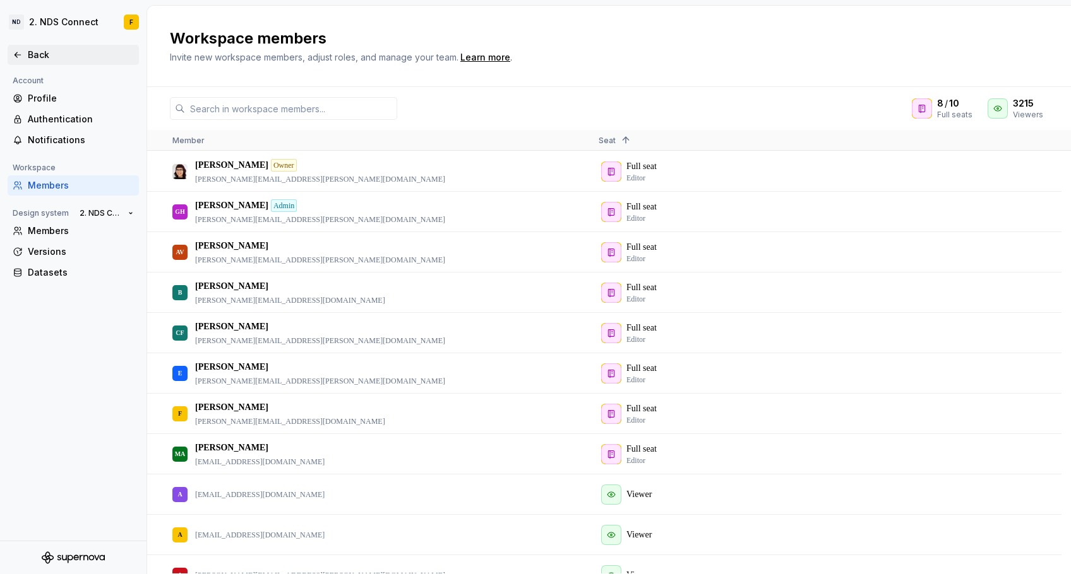
click at [15, 55] on icon at bounding box center [18, 54] width 6 height 5
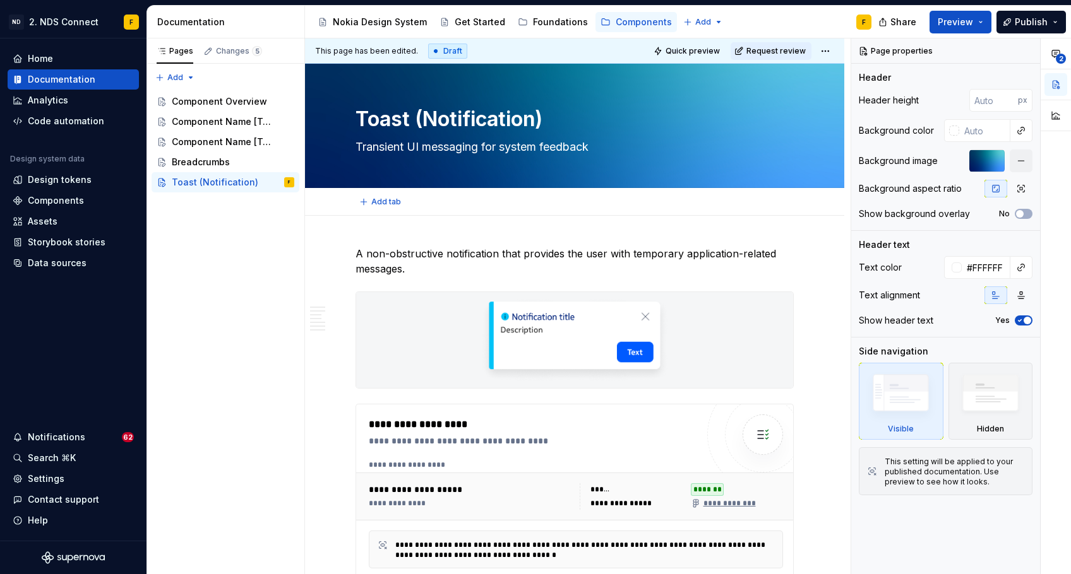
scroll to position [92, 0]
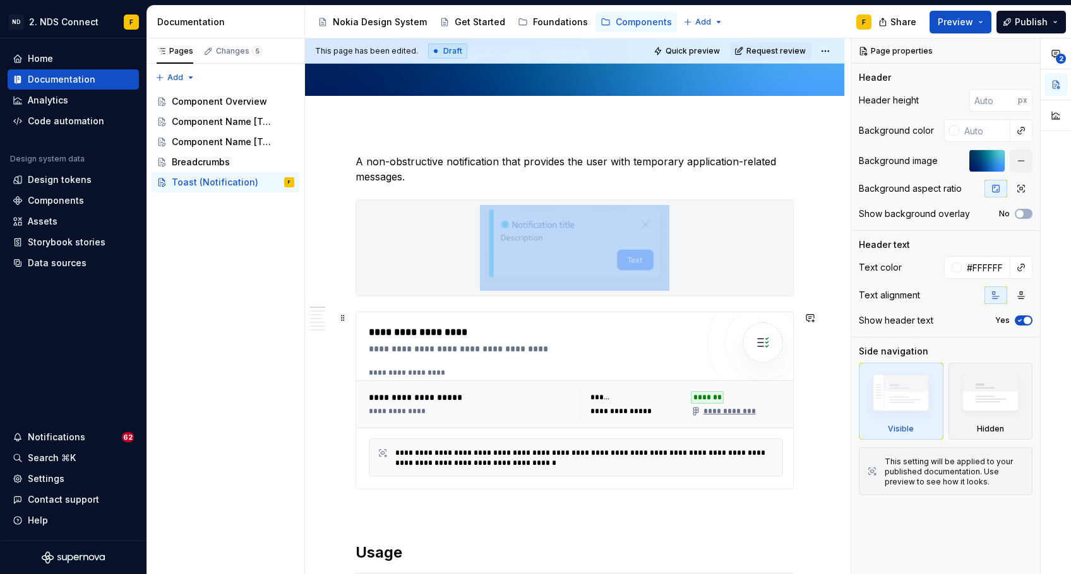
click at [498, 364] on div "**********" at bounding box center [533, 400] width 328 height 151
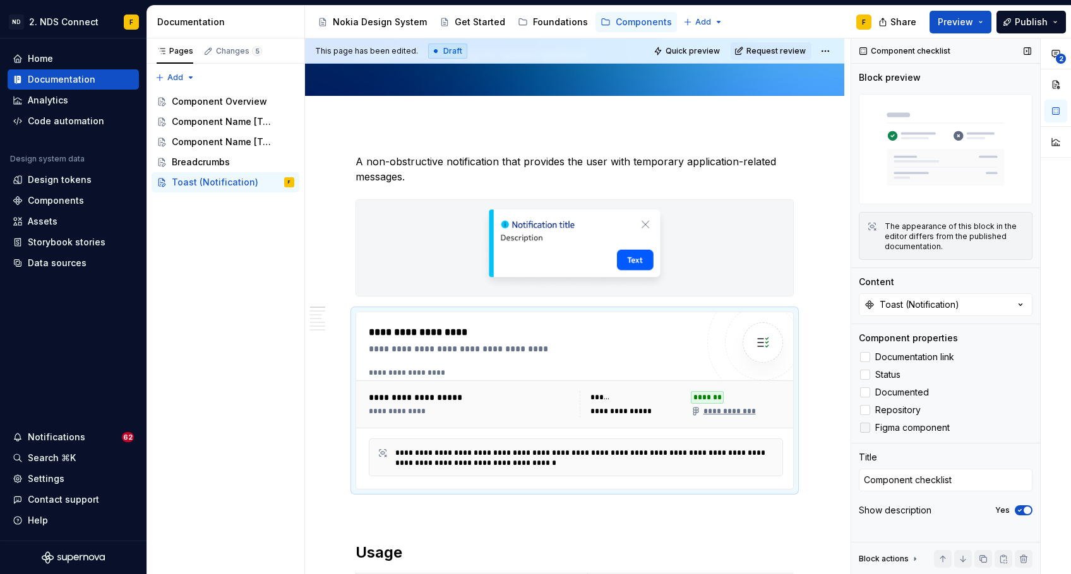
click at [865, 428] on icon at bounding box center [865, 428] width 0 height 0
click at [867, 429] on div at bounding box center [865, 428] width 10 height 10
click at [865, 428] on icon at bounding box center [865, 428] width 0 height 0
click at [867, 428] on div at bounding box center [865, 428] width 10 height 10
click at [865, 428] on icon at bounding box center [865, 428] width 0 height 0
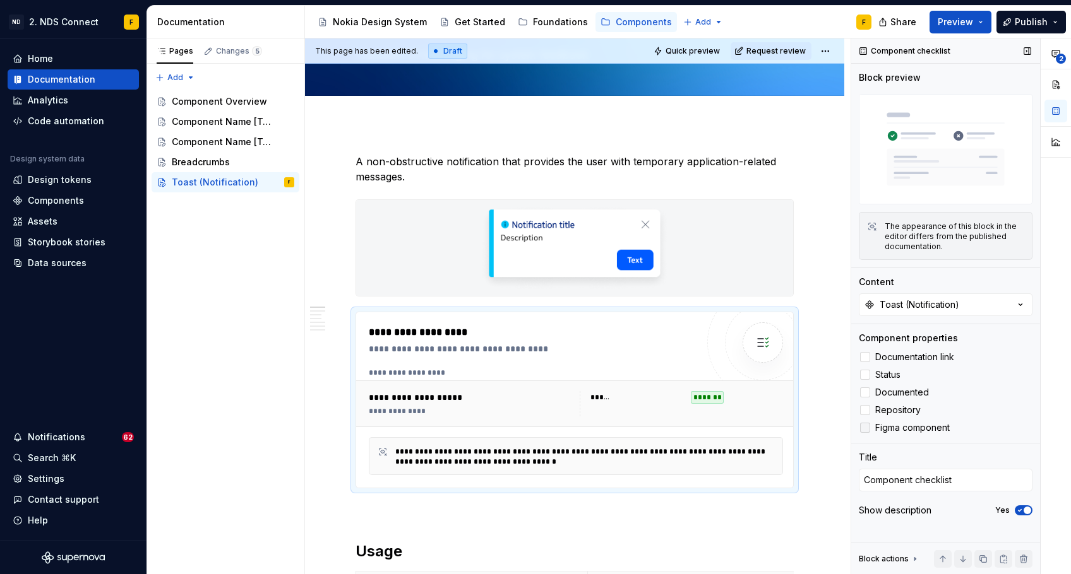
click at [867, 427] on div at bounding box center [865, 428] width 10 height 10
click at [865, 428] on polyline at bounding box center [865, 428] width 0 height 0
click at [875, 429] on span "Figma component" at bounding box center [912, 428] width 74 height 10
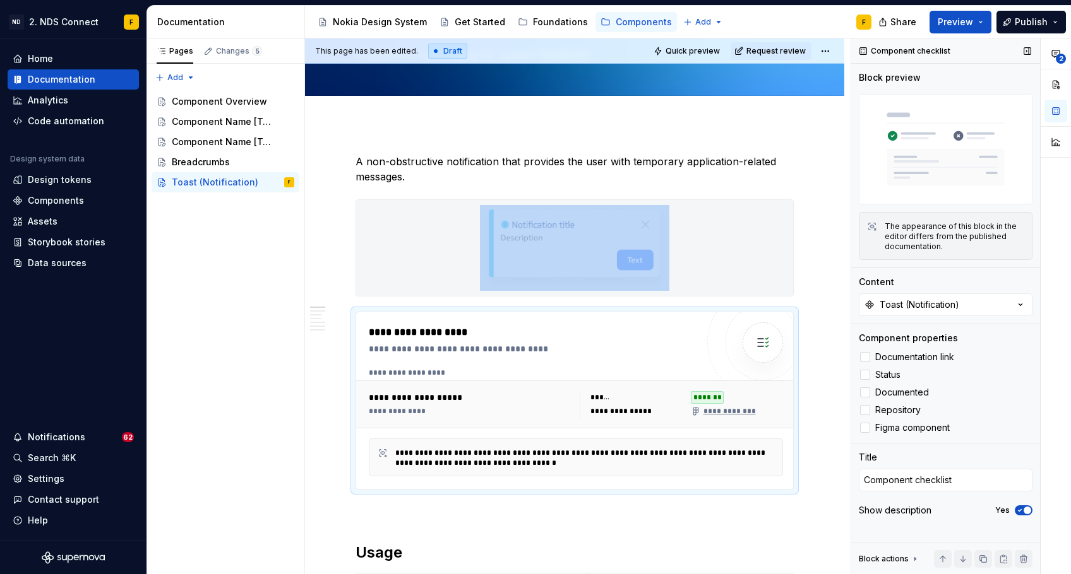
type textarea "*"
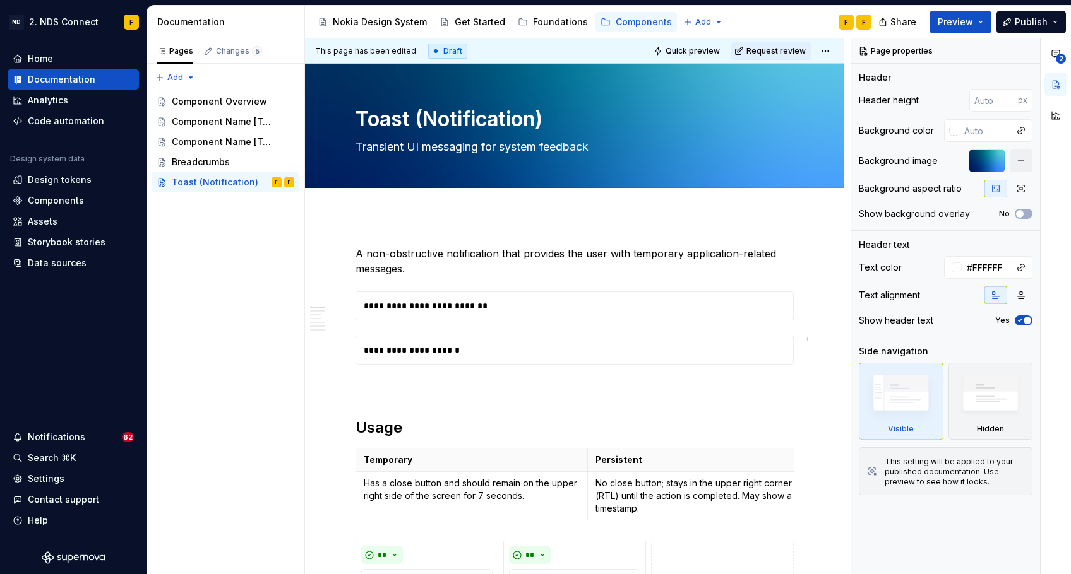
type textarea "*"
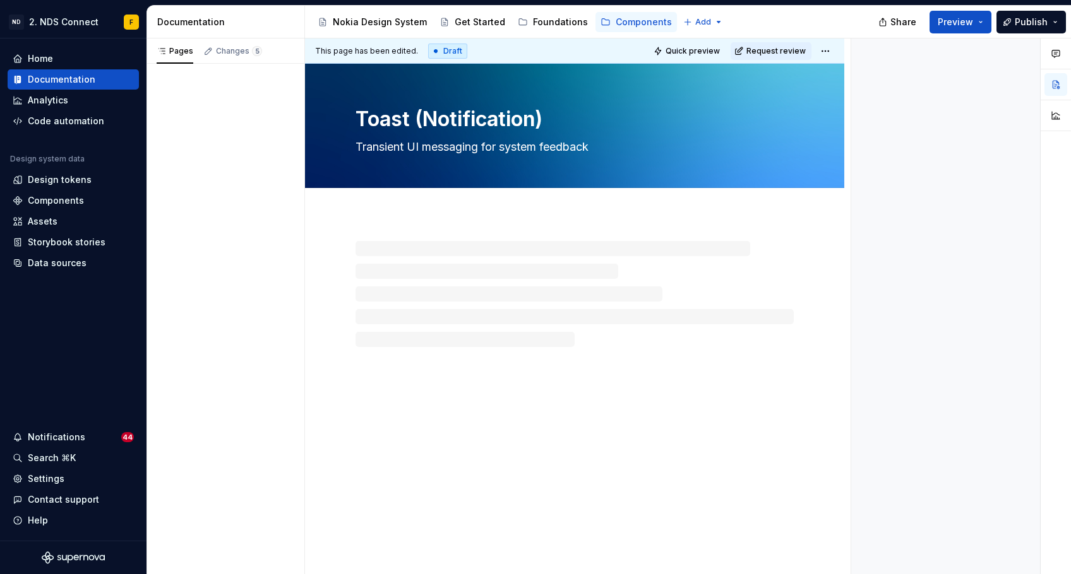
type textarea "*"
